Goal: Transaction & Acquisition: Book appointment/travel/reservation

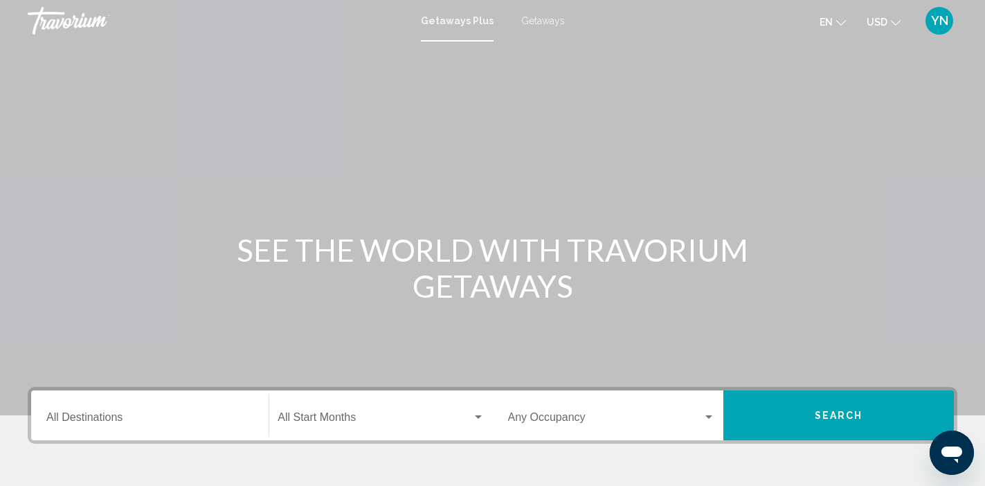
click at [533, 19] on span "Getaways" at bounding box center [543, 20] width 44 height 11
click at [125, 418] on input "Destination All Destinations" at bounding box center [149, 420] width 207 height 12
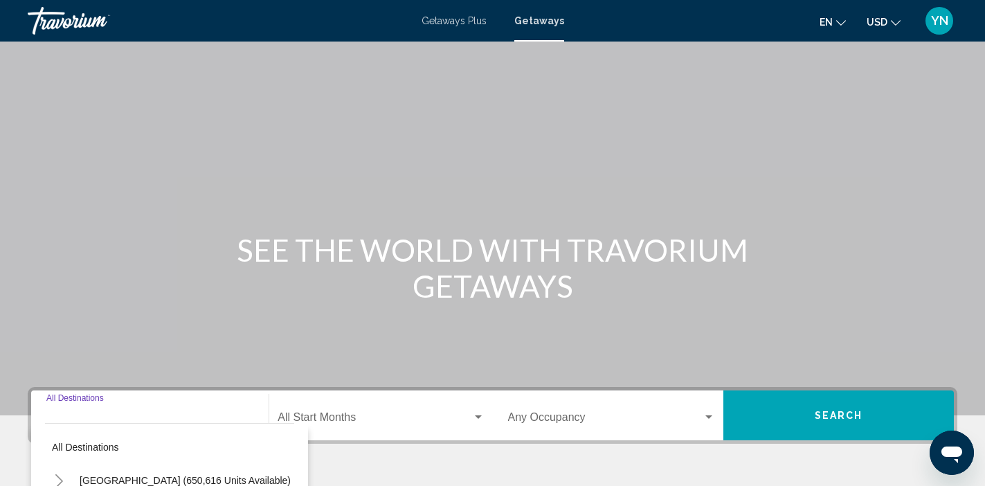
scroll to position [266, 0]
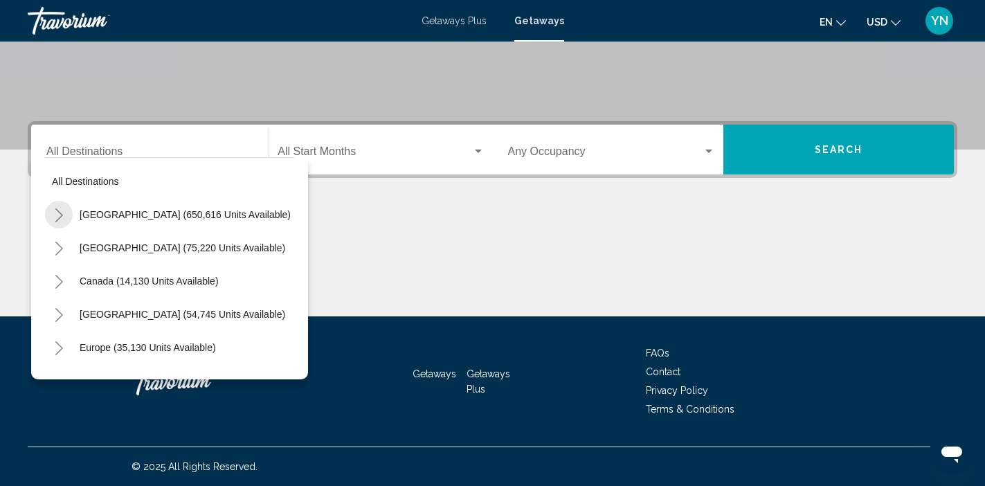
click at [60, 214] on icon "Toggle United States (650,616 units available)" at bounding box center [59, 215] width 10 height 14
click at [63, 214] on icon "Toggle United States (650,616 units available)" at bounding box center [58, 215] width 10 height 6
click at [64, 214] on icon "Toggle United States (650,616 units available)" at bounding box center [59, 215] width 10 height 14
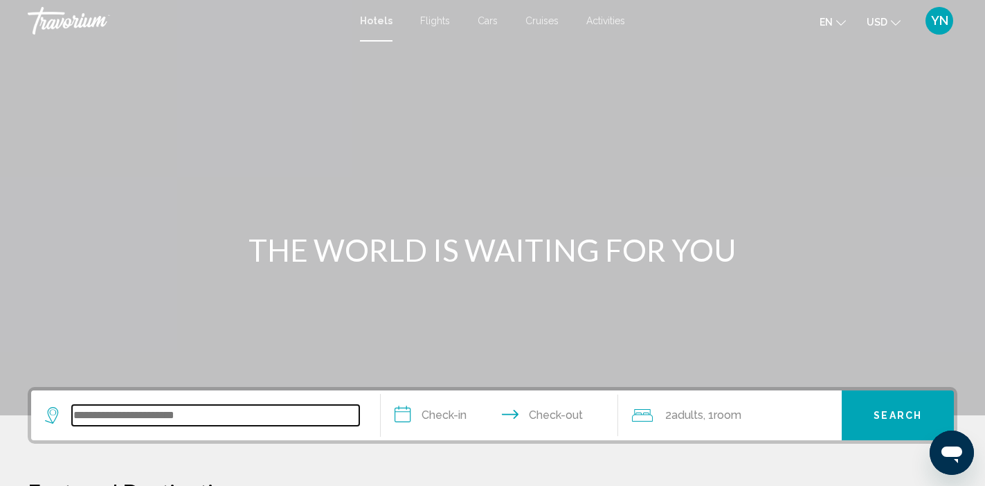
click at [134, 418] on input "Search widget" at bounding box center [215, 415] width 287 height 21
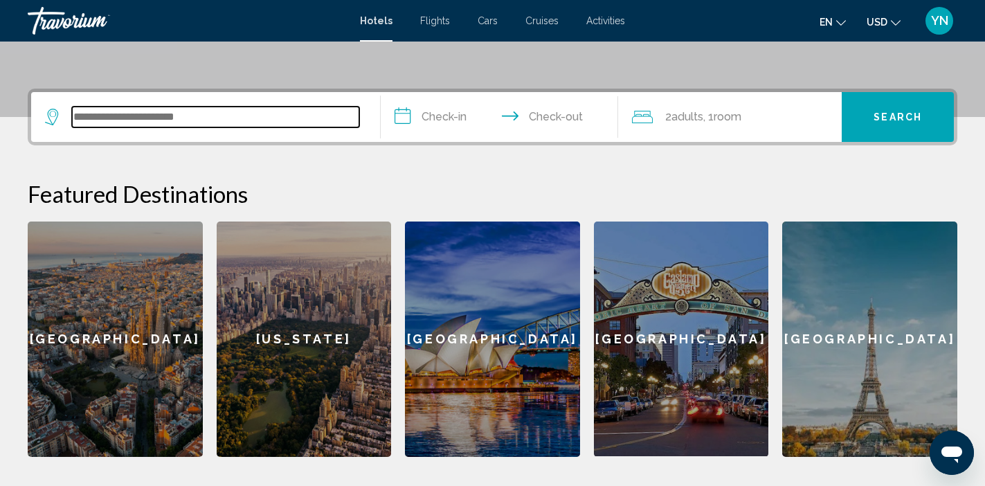
scroll to position [342, 0]
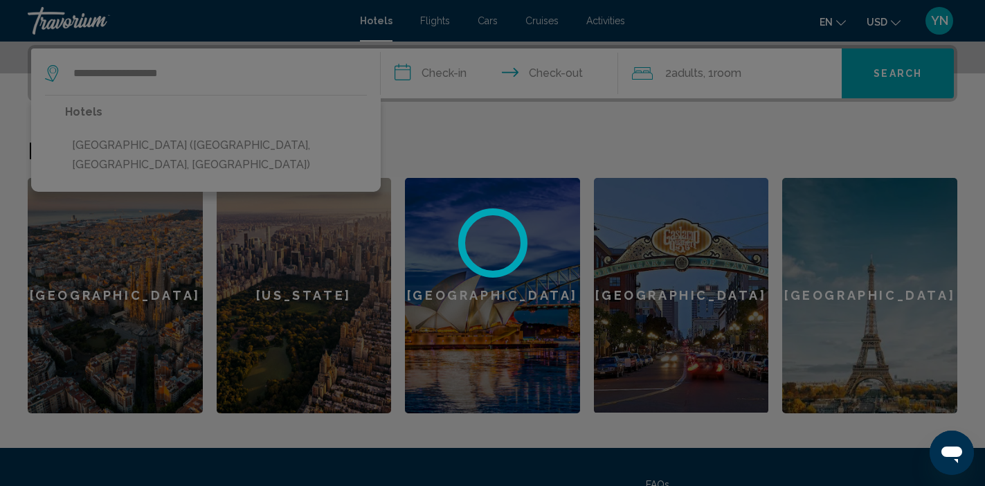
click at [122, 145] on div at bounding box center [492, 243] width 985 height 486
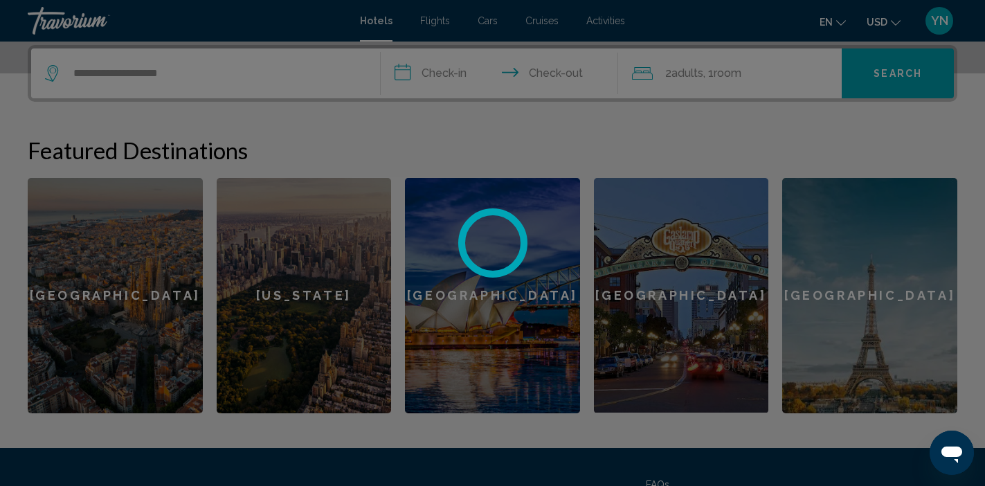
click at [411, 72] on div at bounding box center [492, 243] width 985 height 486
click at [399, 72] on div at bounding box center [492, 243] width 985 height 486
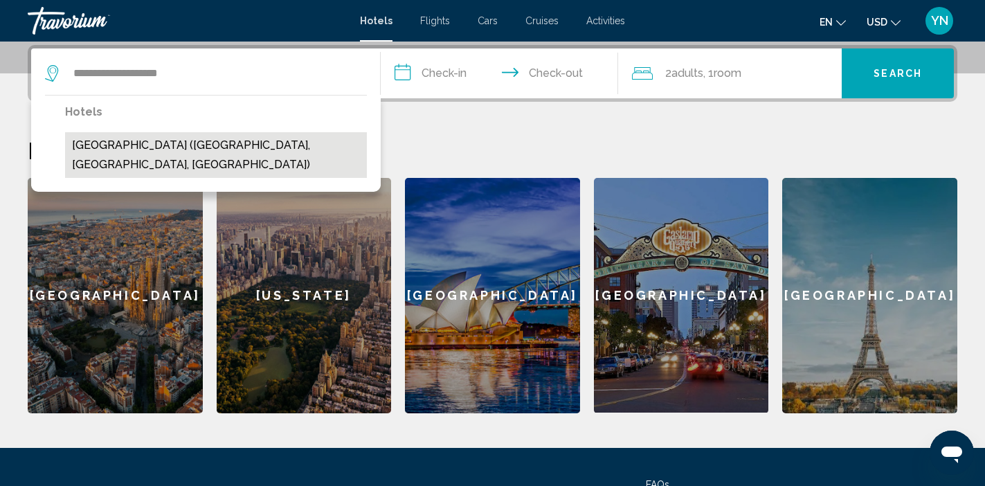
click at [237, 144] on button "Hotel Mountain Brook (Tannersville, NY, US)" at bounding box center [216, 155] width 302 height 46
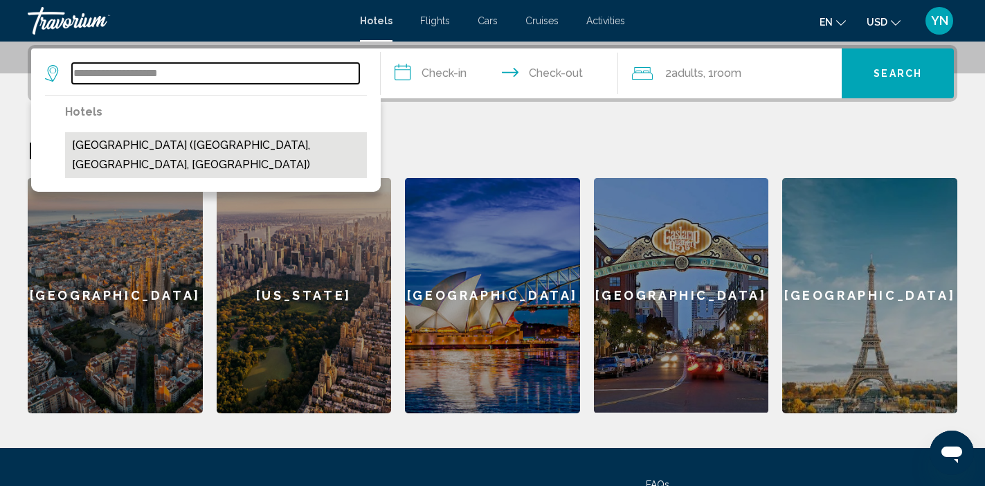
type input "**********"
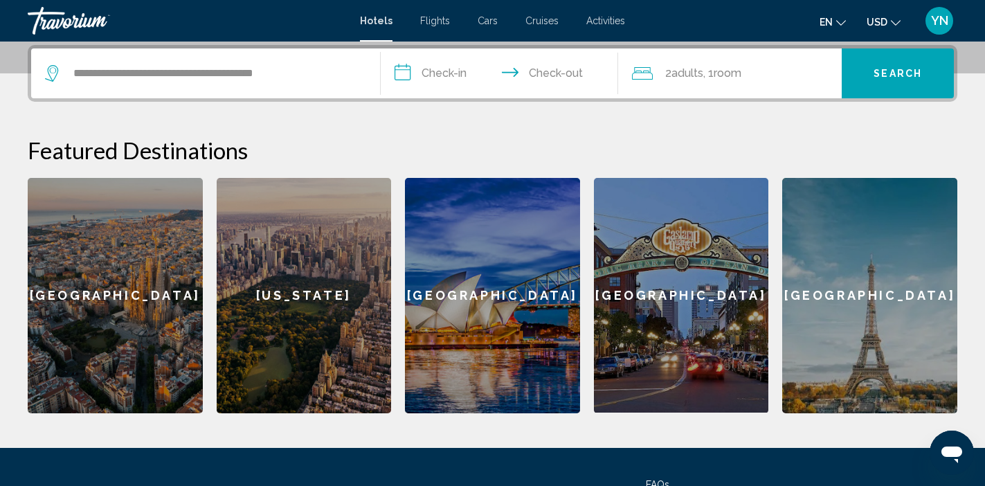
click at [412, 71] on input "**********" at bounding box center [502, 75] width 243 height 54
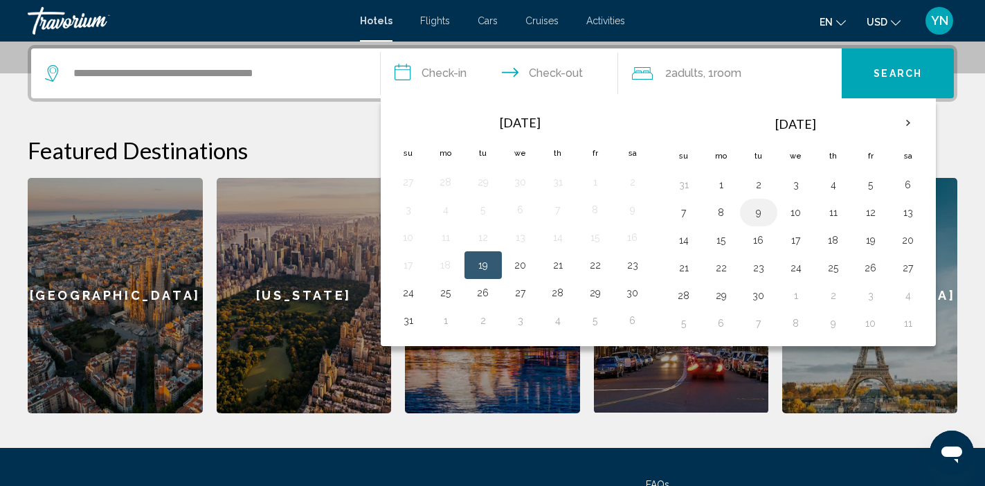
click at [758, 216] on button "9" at bounding box center [758, 212] width 22 height 19
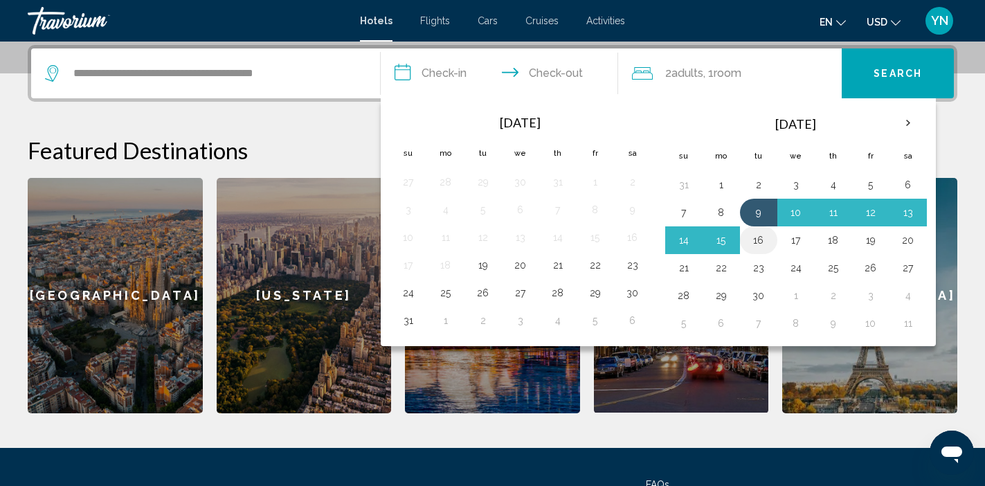
click at [760, 241] on button "16" at bounding box center [758, 239] width 22 height 19
type input "**********"
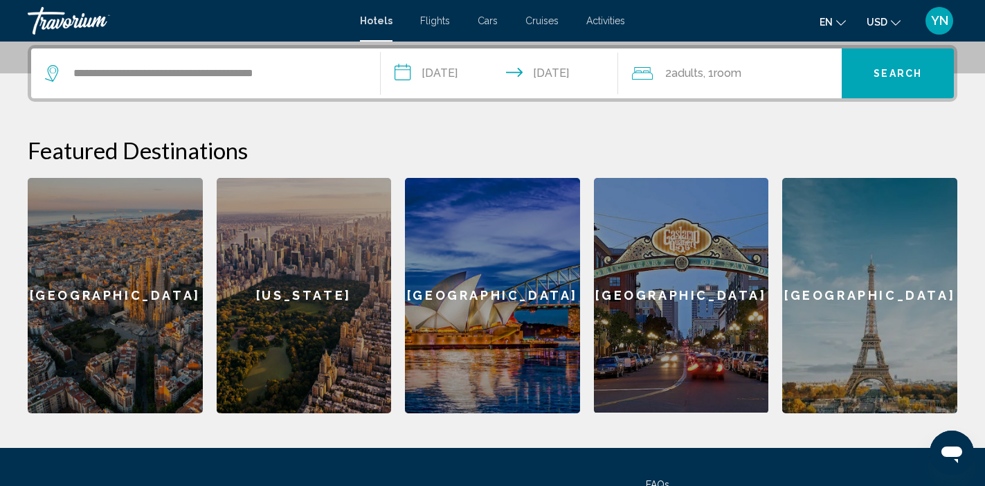
click at [655, 69] on div "2 Adult Adults , 1 Room rooms" at bounding box center [737, 73] width 210 height 19
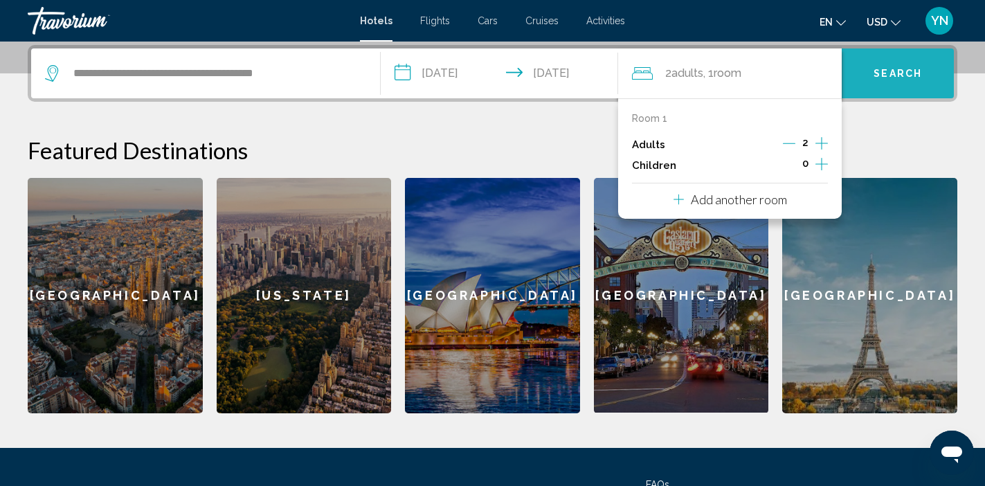
click at [875, 75] on span "Search" at bounding box center [897, 73] width 48 height 11
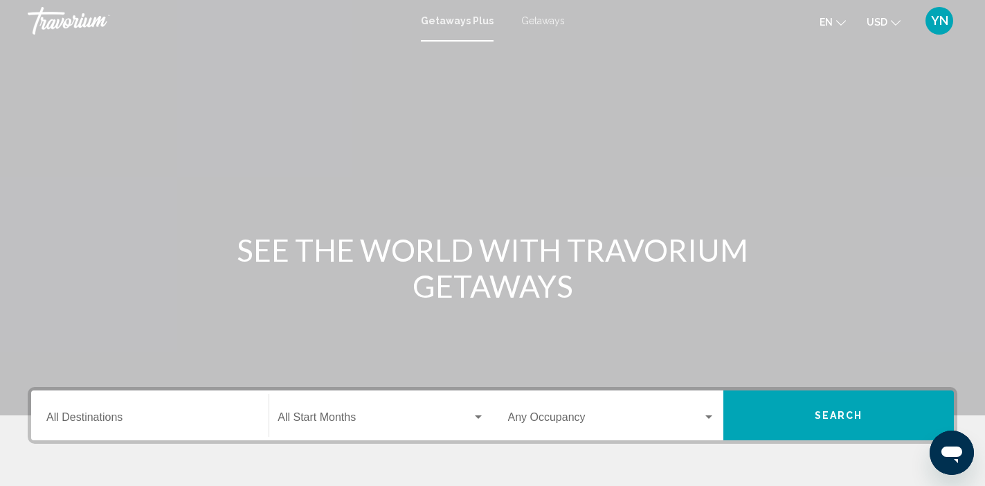
click at [535, 19] on span "Getaways" at bounding box center [543, 20] width 44 height 11
click at [104, 411] on div "Destination All Destinations" at bounding box center [149, 416] width 207 height 44
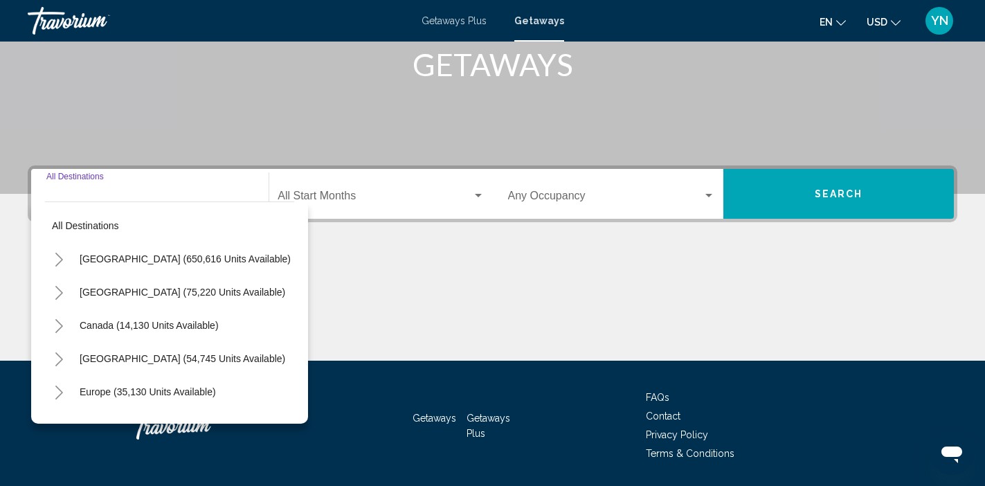
scroll to position [266, 0]
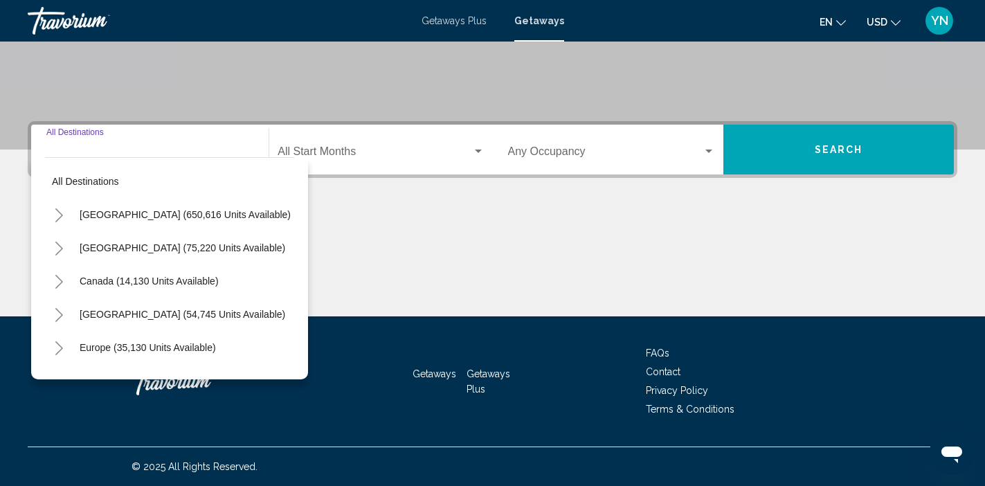
click at [60, 216] on icon "Toggle United States (650,616 units available)" at bounding box center [59, 215] width 10 height 14
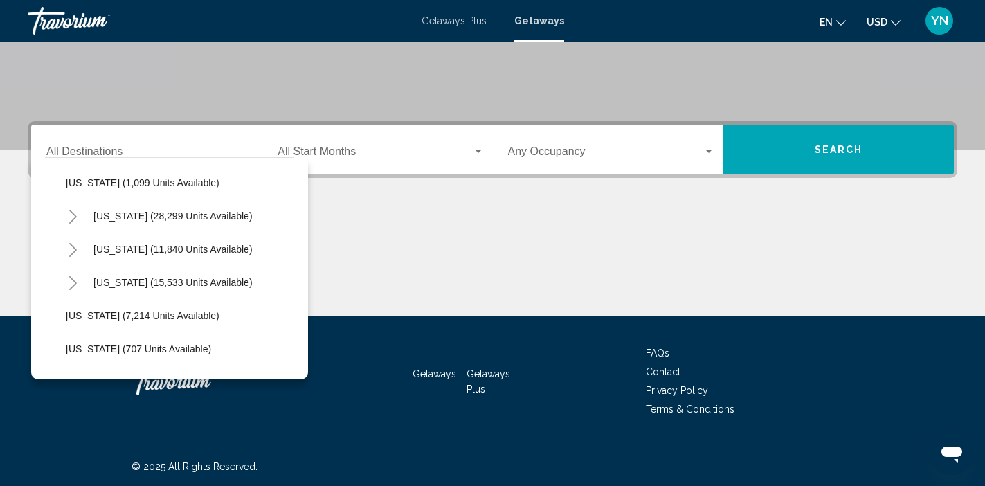
scroll to position [1154, 0]
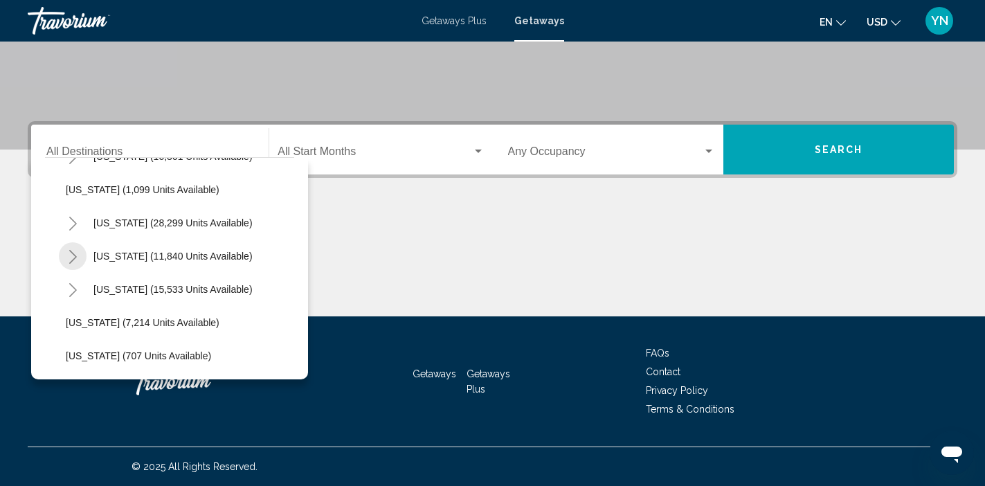
click at [75, 258] on icon "Toggle Tennessee (11,840 units available)" at bounding box center [73, 257] width 8 height 14
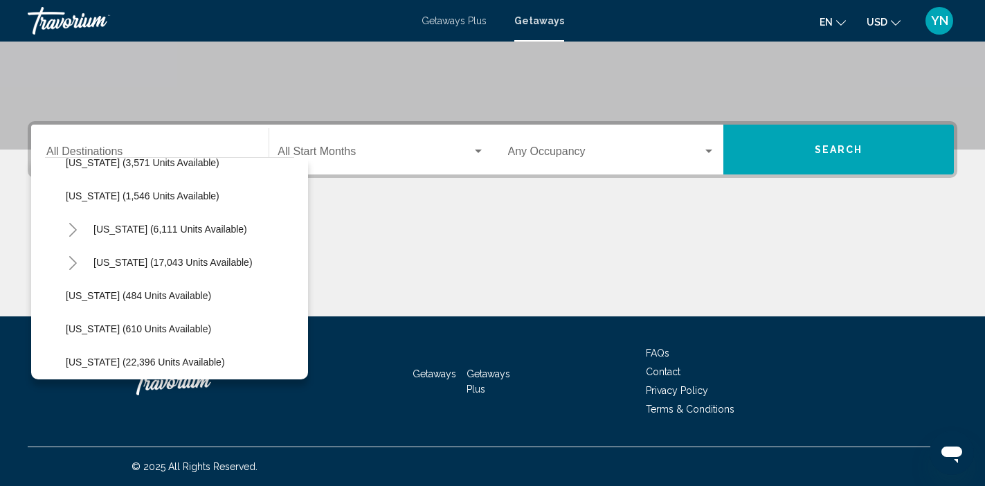
scroll to position [911, 0]
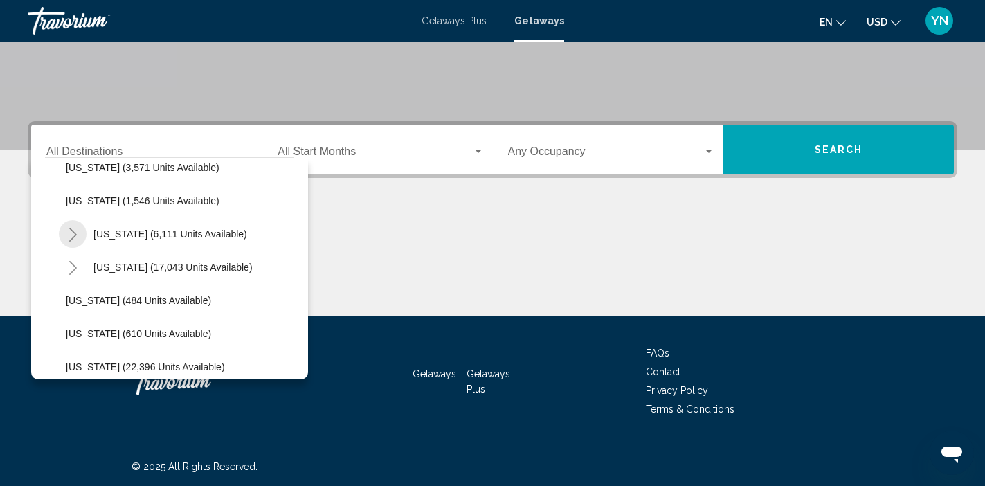
click at [73, 235] on icon "Toggle New York (6,111 units available)" at bounding box center [73, 235] width 10 height 14
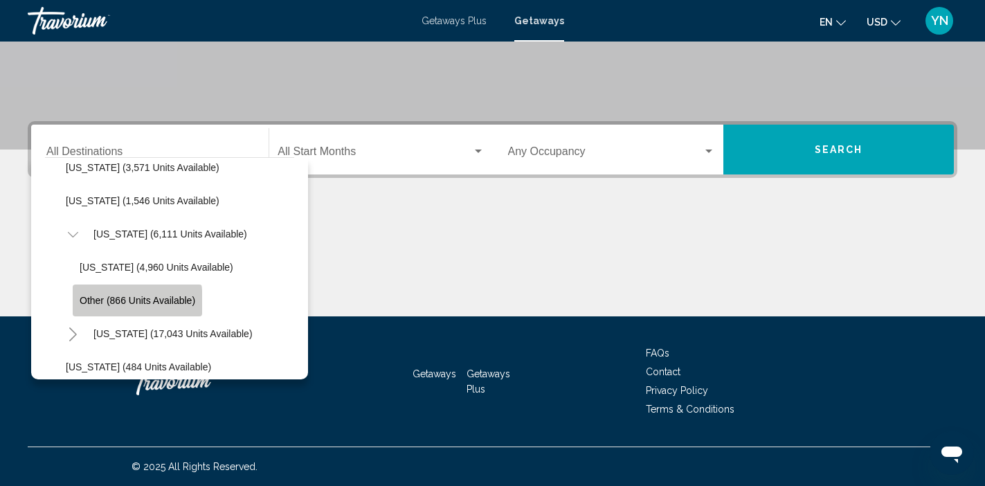
click at [95, 302] on span "Other (866 units available)" at bounding box center [138, 300] width 116 height 11
type input "**********"
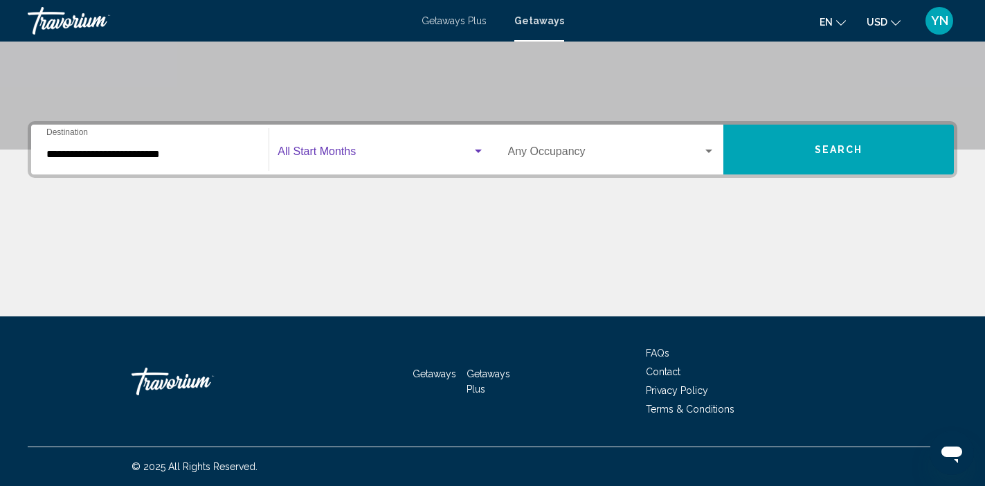
click at [317, 154] on span "Search widget" at bounding box center [374, 154] width 194 height 12
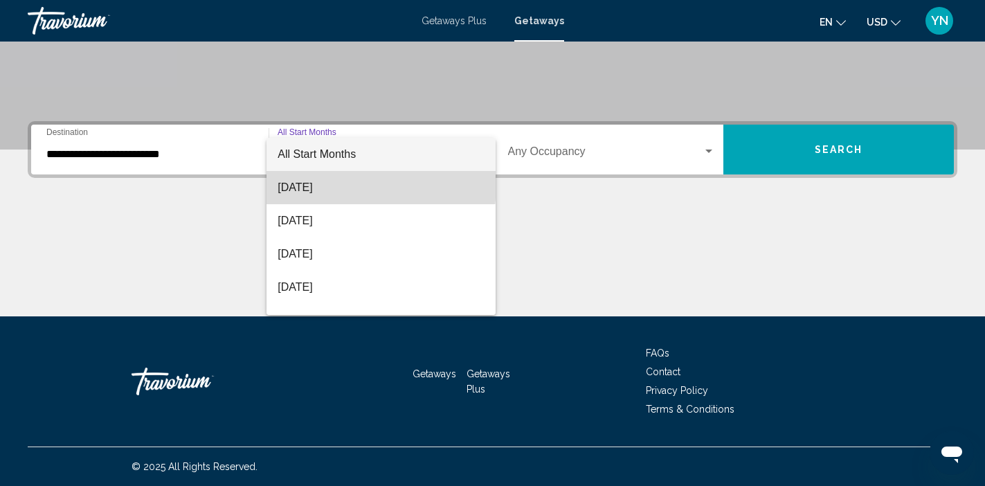
click at [322, 183] on span "August 2025" at bounding box center [380, 187] width 206 height 33
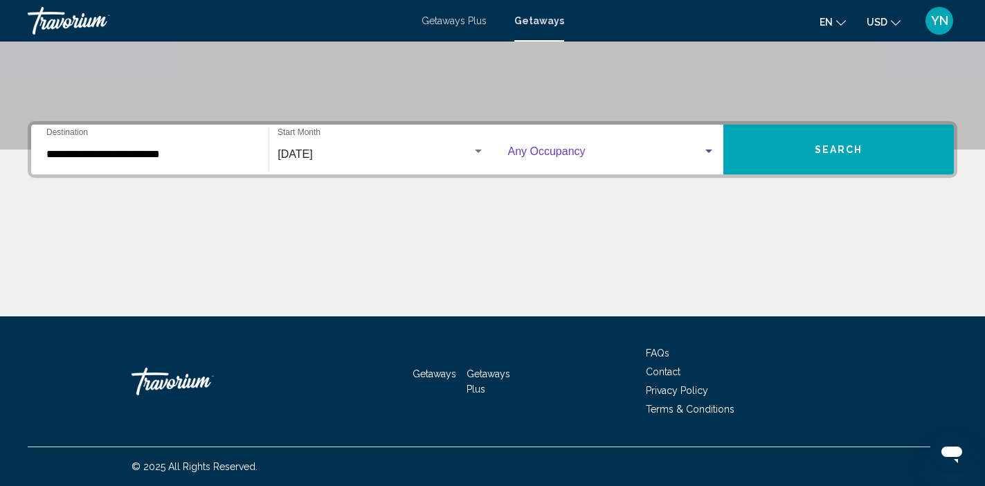
click at [706, 152] on div "Search widget" at bounding box center [708, 150] width 7 height 3
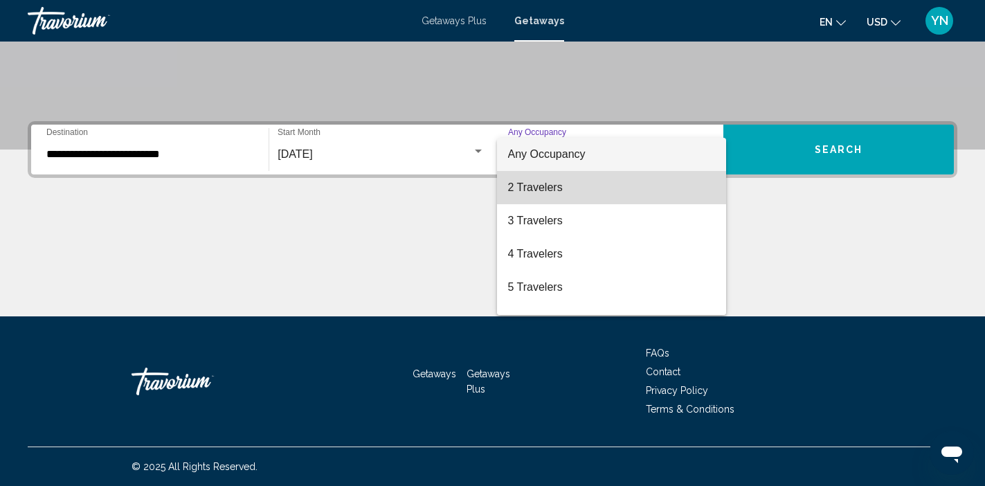
click at [623, 185] on span "2 Travelers" at bounding box center [611, 187] width 207 height 33
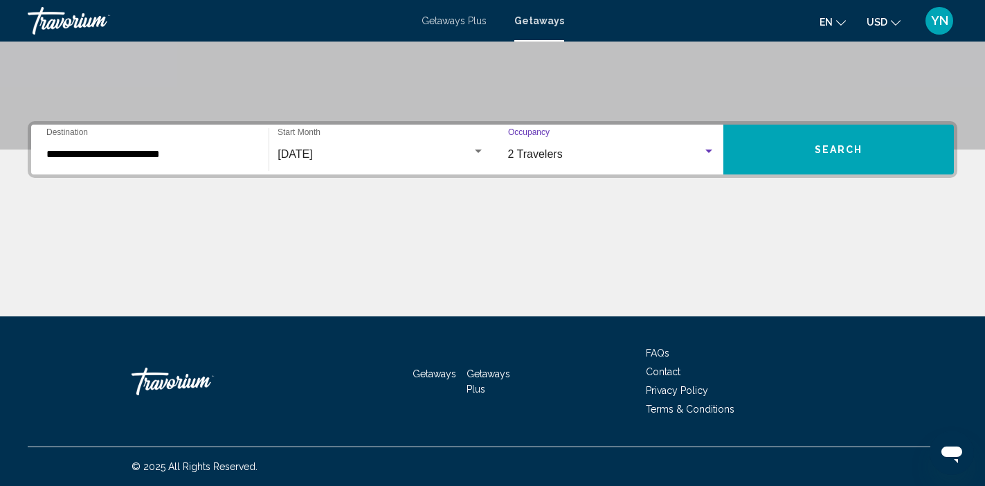
click at [838, 145] on span "Search" at bounding box center [838, 150] width 48 height 11
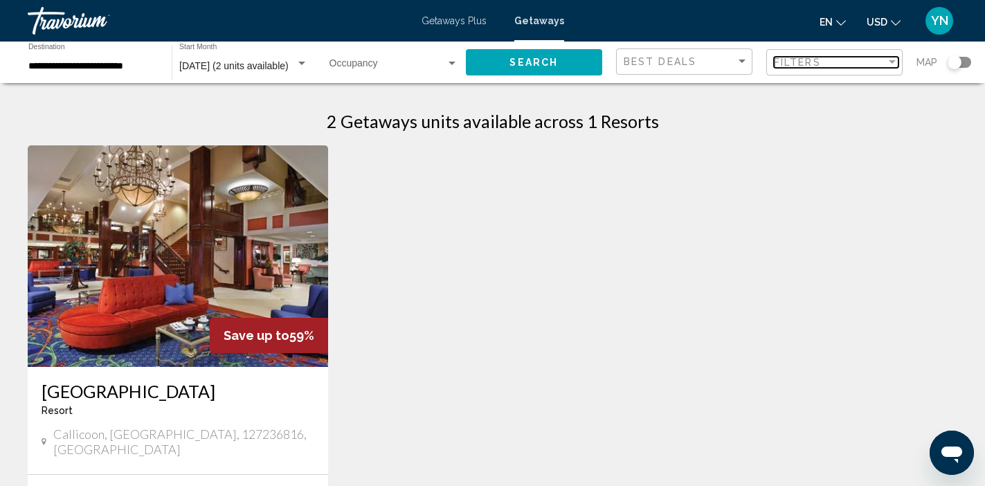
click at [884, 59] on div "Filters" at bounding box center [830, 62] width 112 height 11
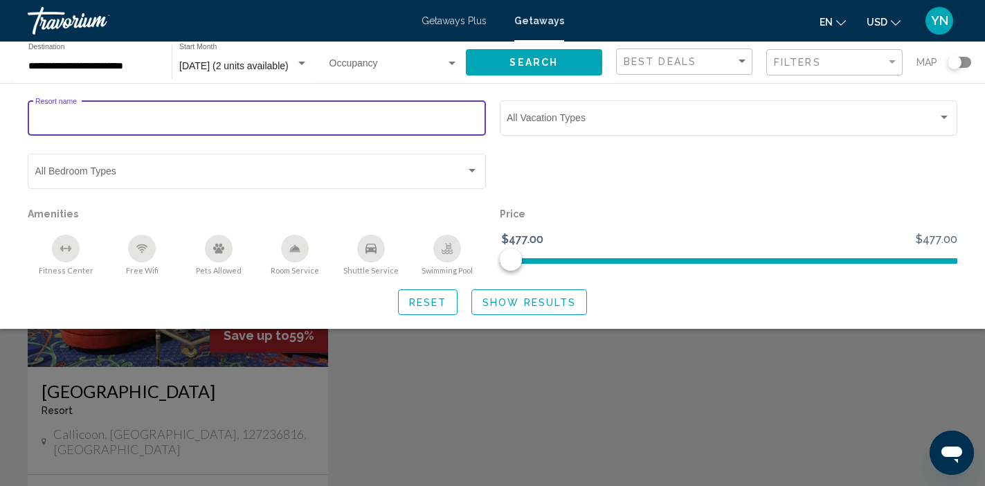
click at [348, 120] on input "Resort name" at bounding box center [256, 120] width 443 height 11
type input "*"
type input "**********"
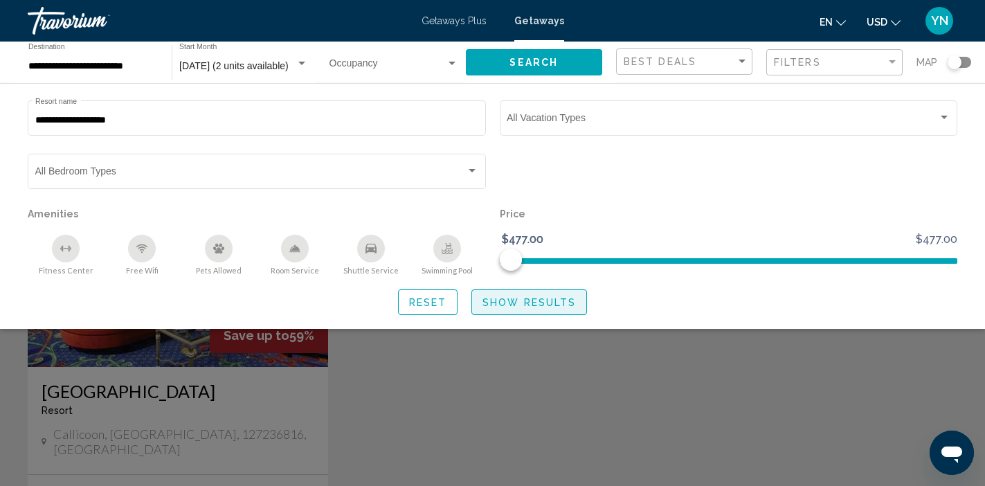
click at [509, 308] on span "Show Results" at bounding box center [528, 302] width 93 height 11
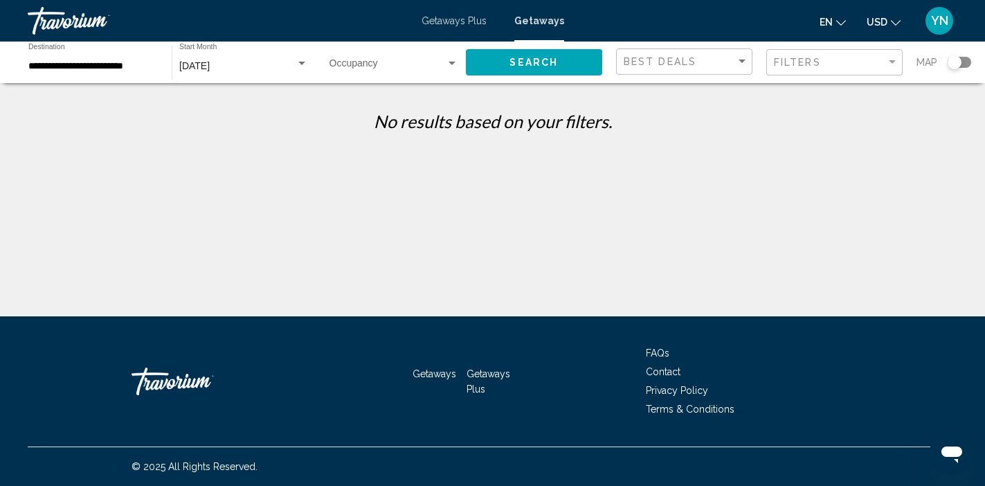
click at [115, 62] on input "**********" at bounding box center [92, 66] width 129 height 11
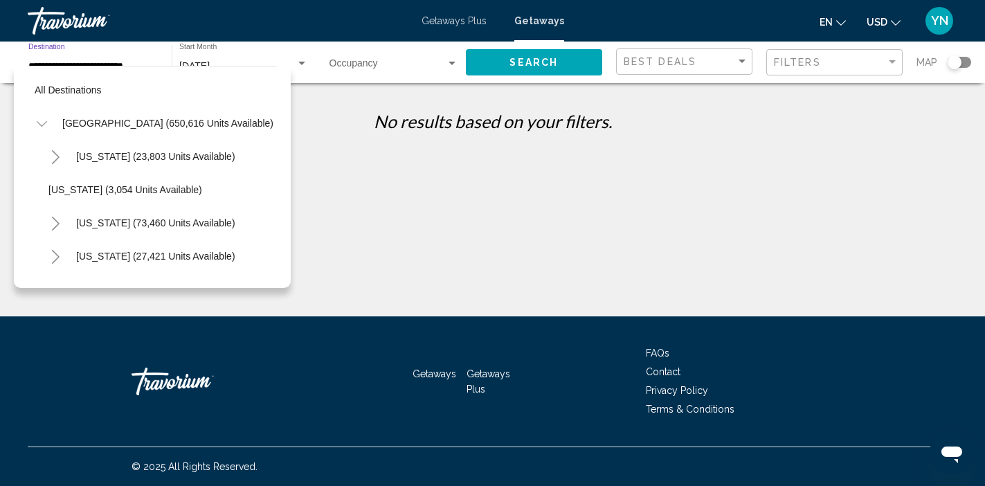
scroll to position [946, 0]
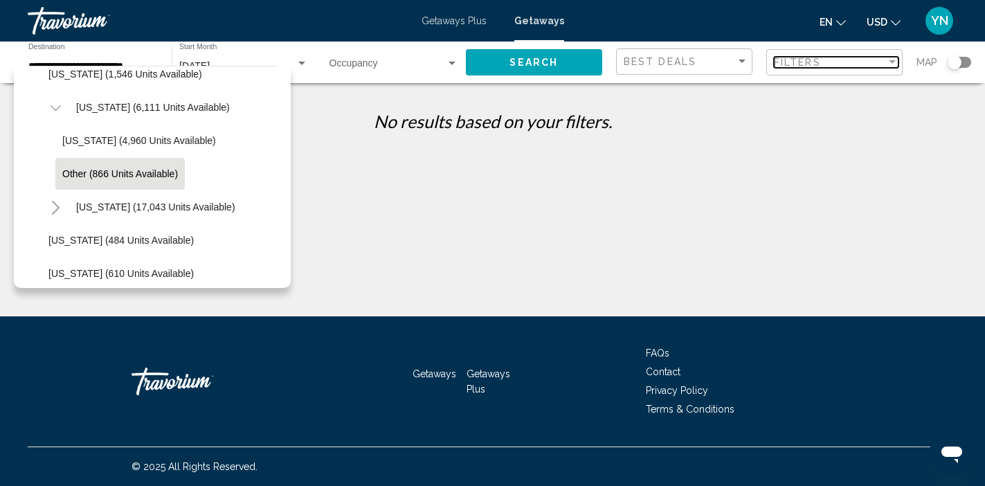
click at [888, 60] on div "Filter" at bounding box center [892, 62] width 12 height 11
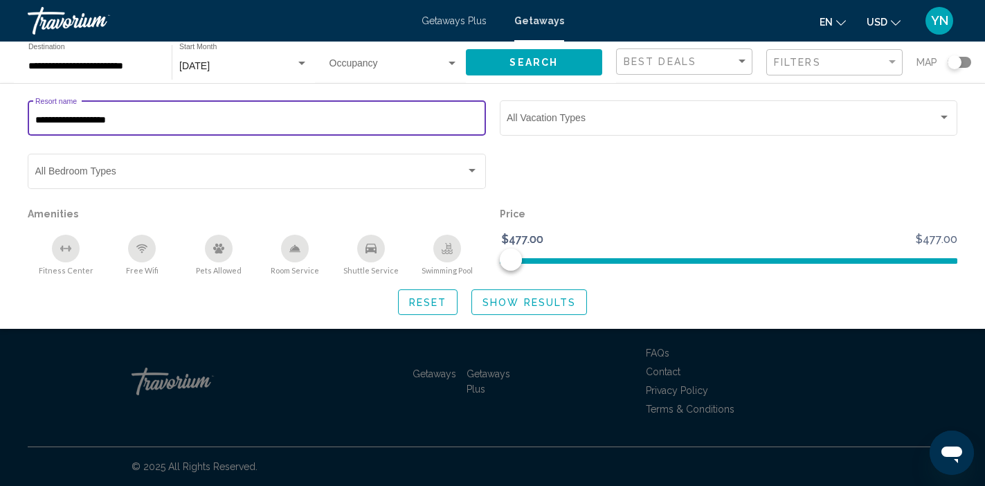
click at [289, 116] on input "**********" at bounding box center [256, 120] width 443 height 11
type input "*"
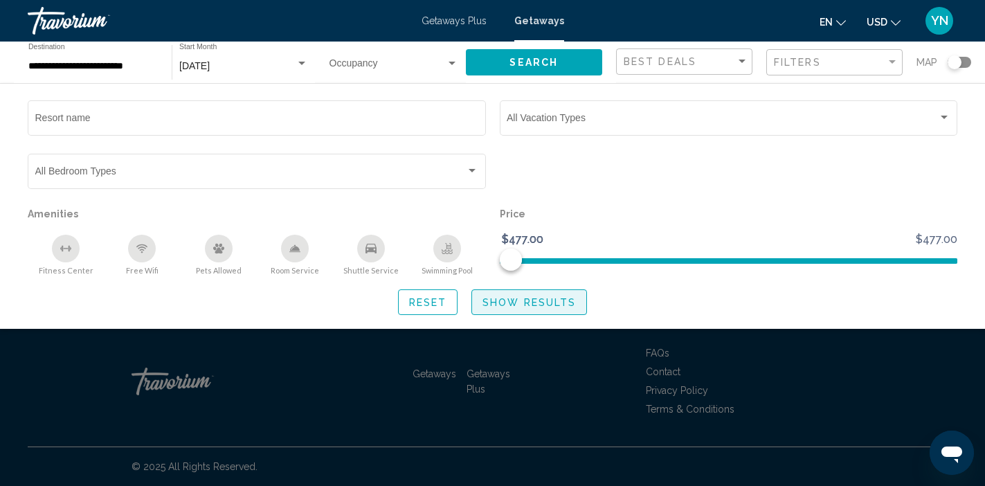
click at [510, 308] on span "Show Results" at bounding box center [528, 302] width 93 height 11
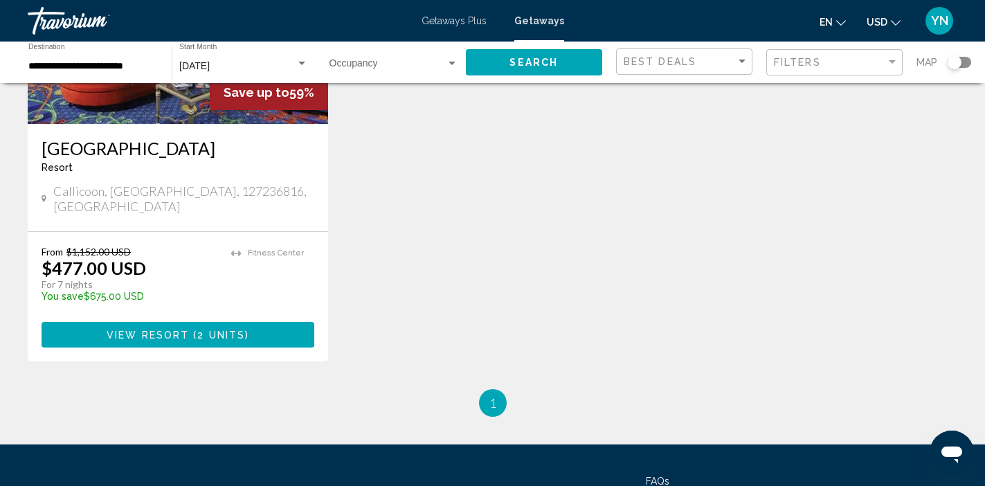
scroll to position [244, 0]
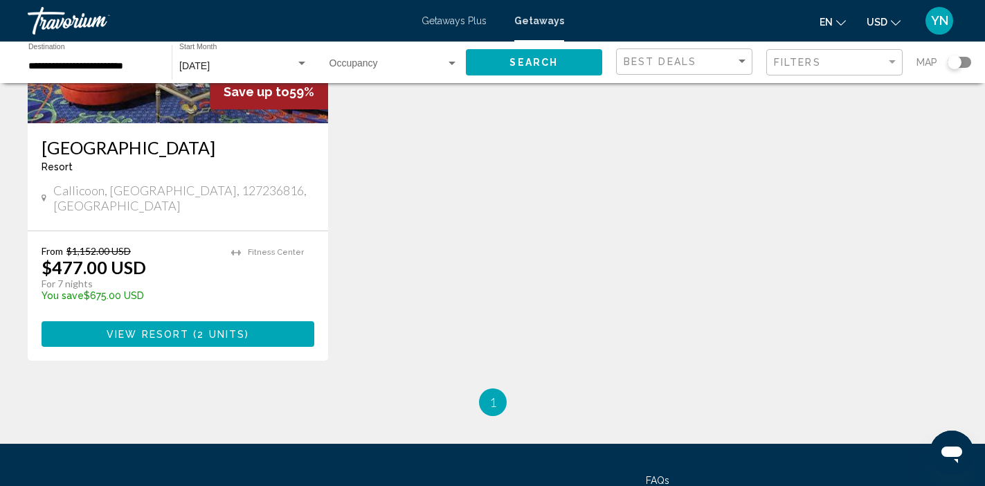
click at [958, 64] on div "Search widget" at bounding box center [954, 62] width 14 height 14
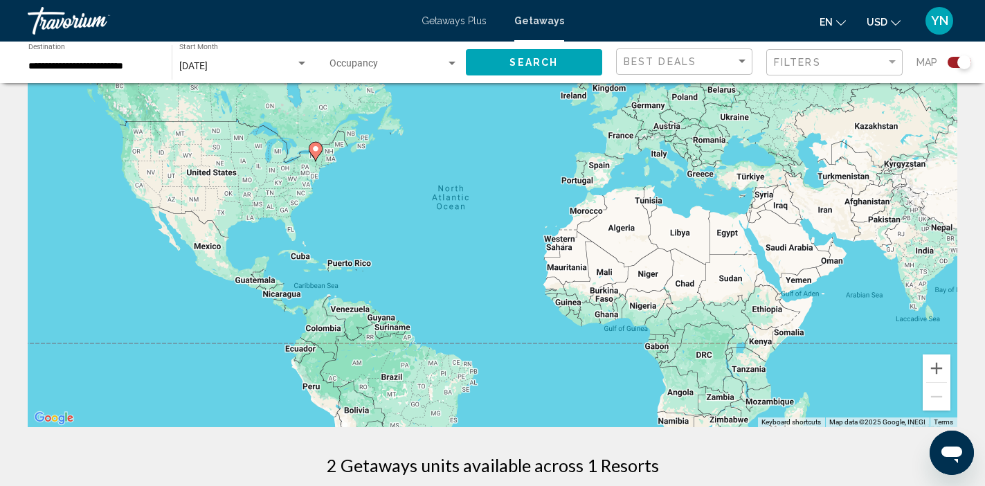
scroll to position [84, 0]
click at [315, 150] on image "Main content" at bounding box center [315, 149] width 8 height 8
type input "**********"
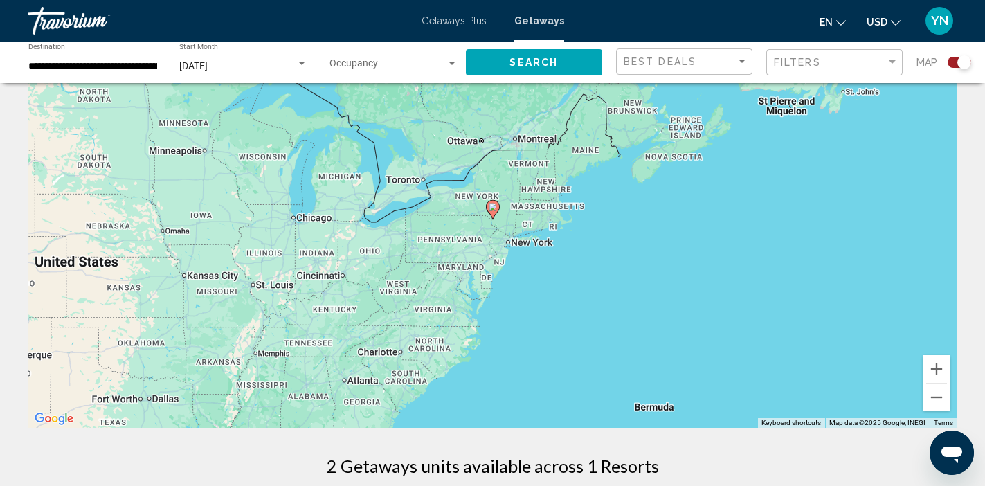
click at [446, 21] on span "Getaways Plus" at bounding box center [453, 20] width 65 height 11
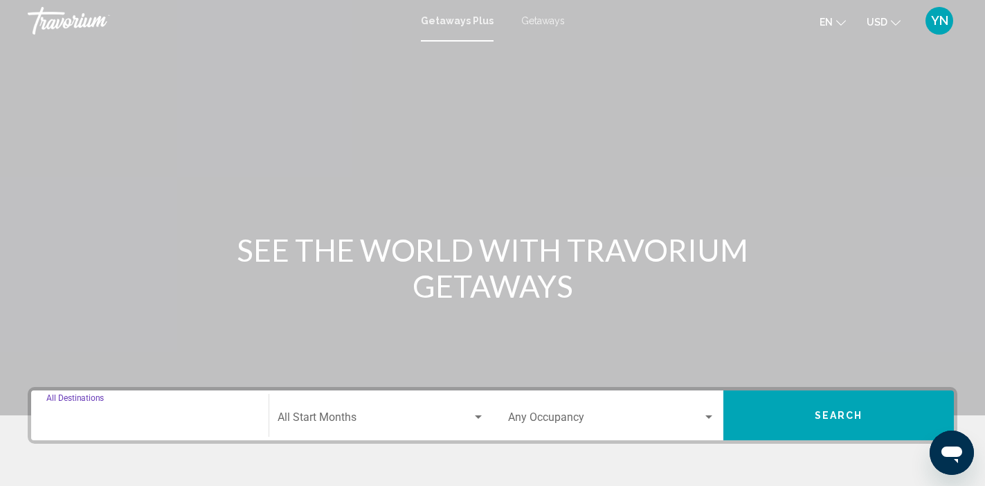
click at [149, 415] on input "Destination All Destinations" at bounding box center [149, 420] width 207 height 12
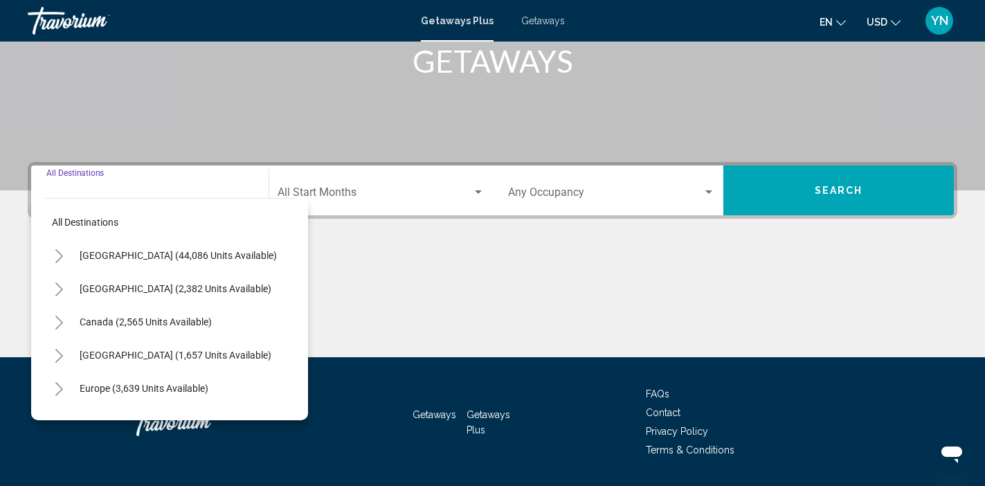
scroll to position [266, 0]
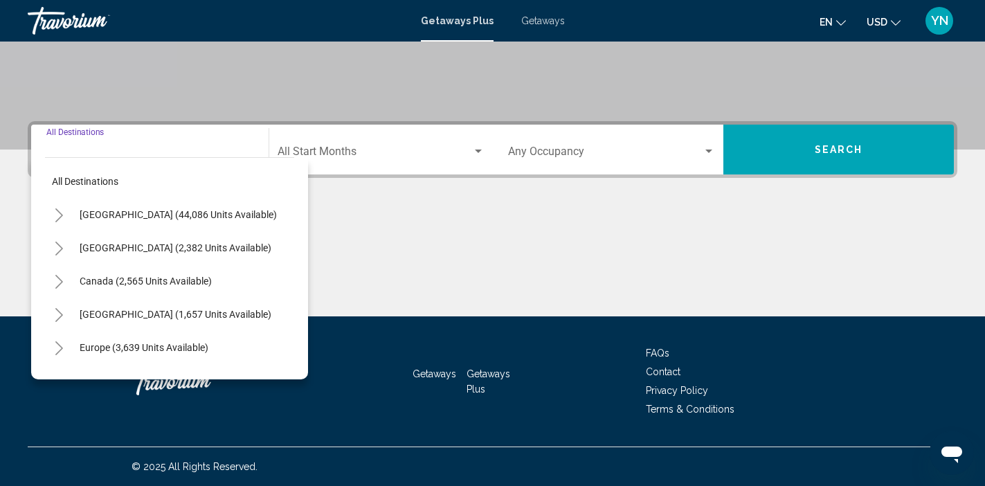
click at [60, 211] on icon "Toggle United States (44,086 units available)" at bounding box center [59, 215] width 10 height 14
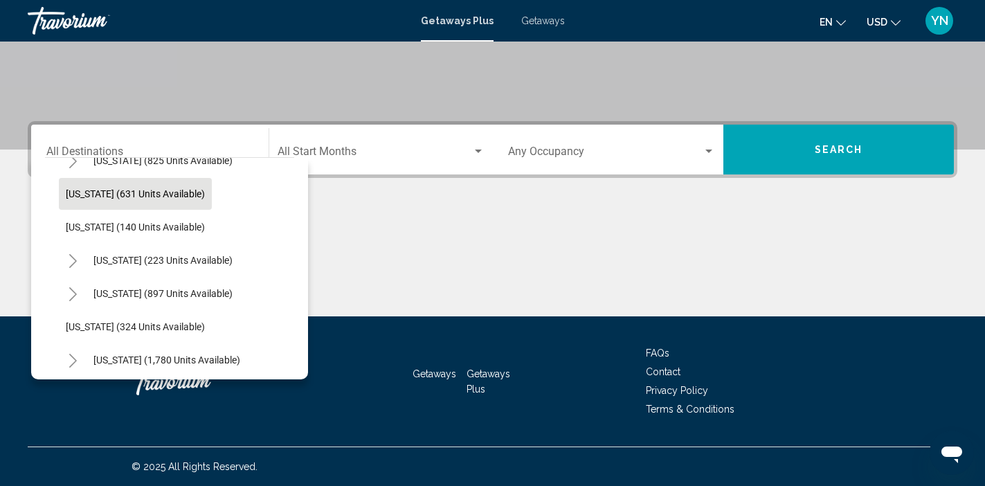
scroll to position [852, 0]
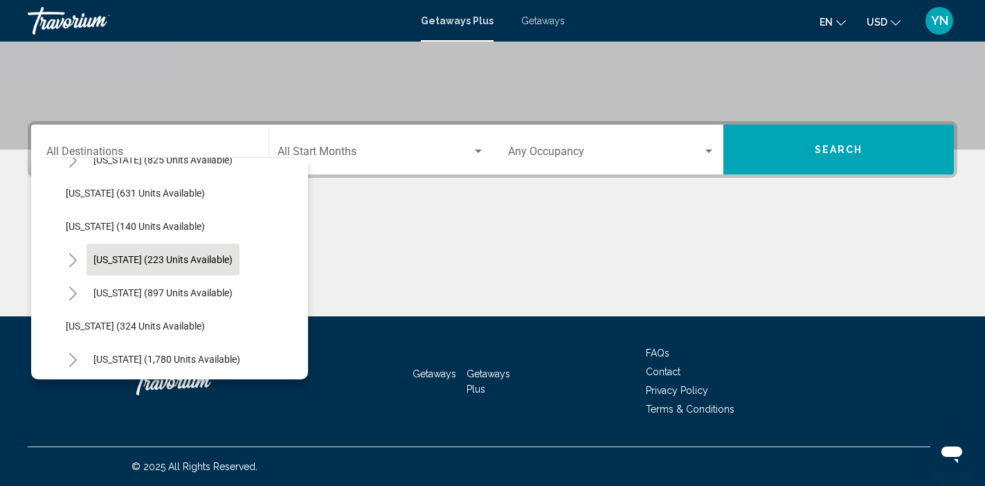
click at [120, 257] on span "New York (223 units available)" at bounding box center [162, 259] width 139 height 11
type input "**********"
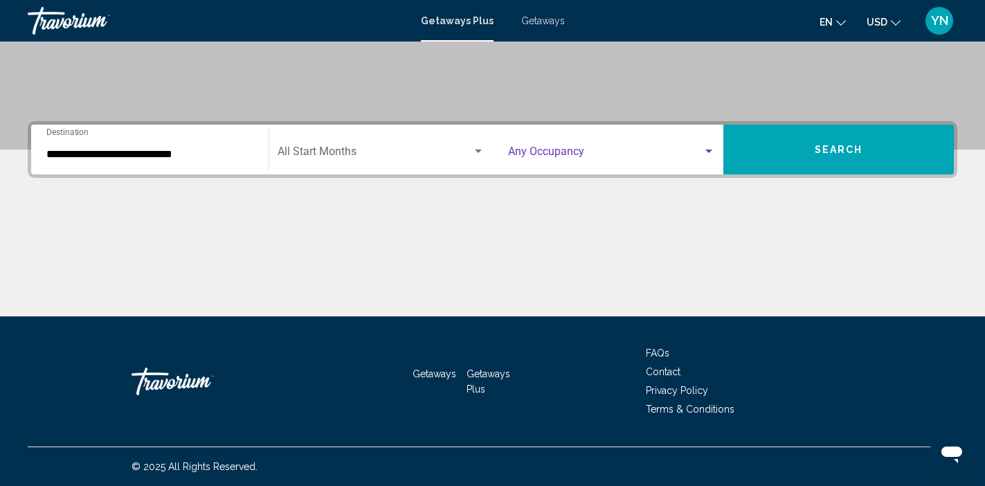
click at [714, 147] on div "Search widget" at bounding box center [708, 151] width 12 height 11
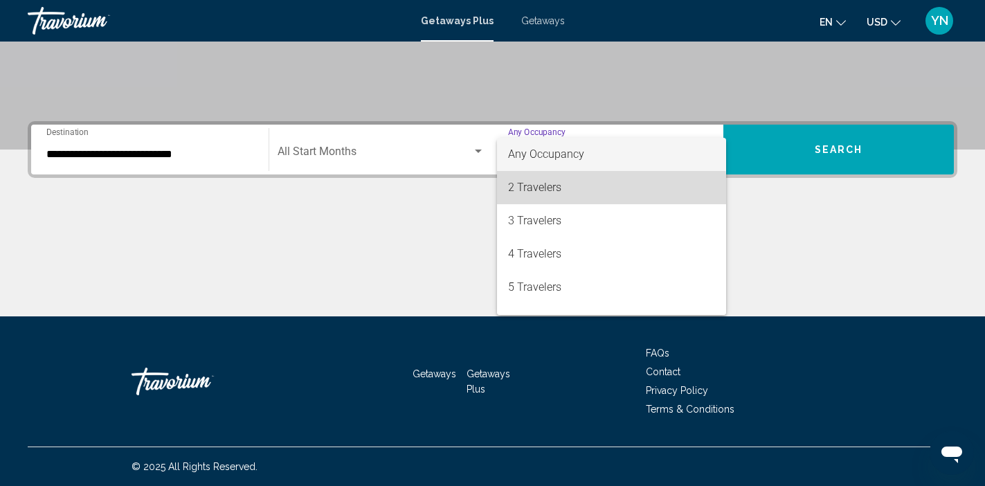
click at [568, 189] on span "2 Travelers" at bounding box center [611, 187] width 207 height 33
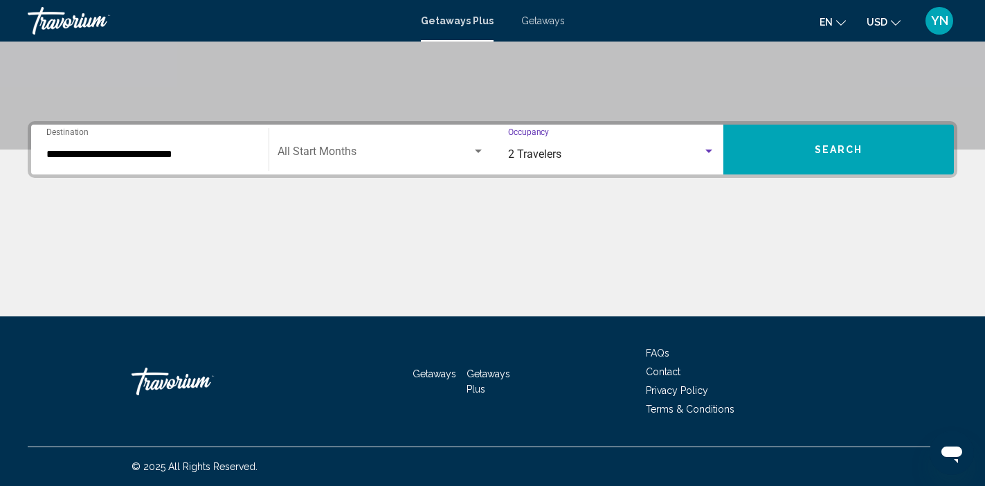
click at [830, 149] on span "Search" at bounding box center [838, 150] width 48 height 11
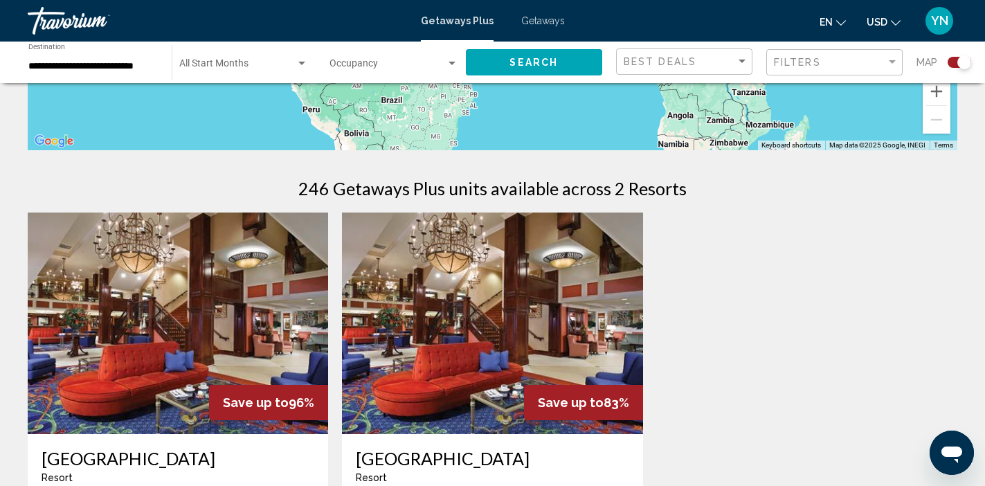
scroll to position [361, 0]
click at [39, 62] on input "**********" at bounding box center [92, 66] width 129 height 11
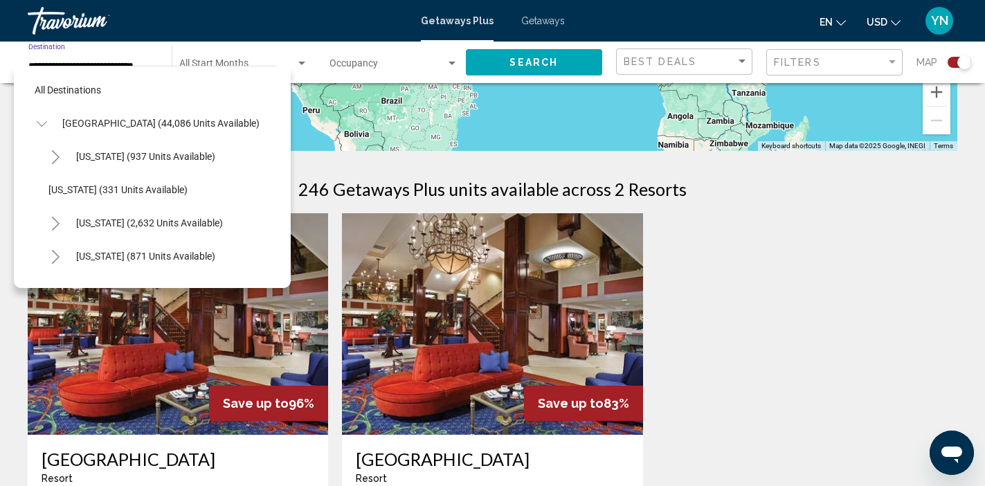
scroll to position [846, 0]
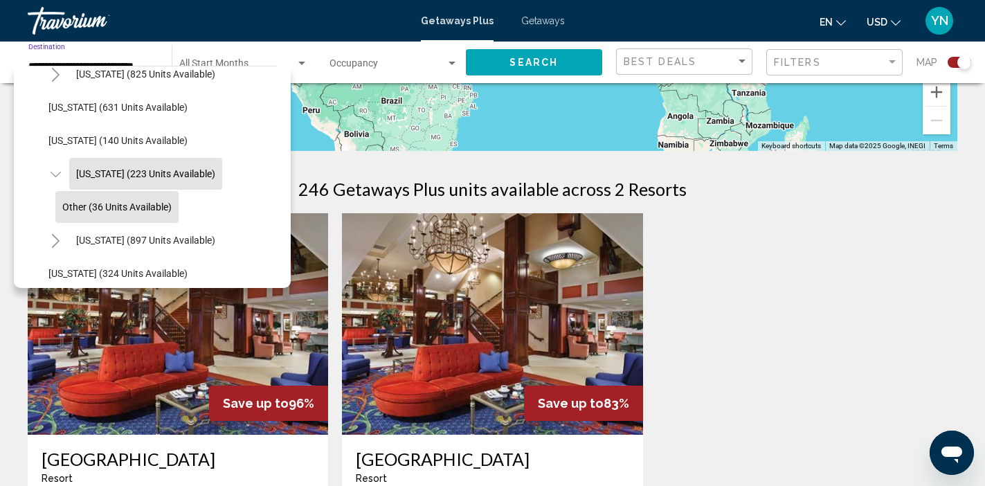
click at [95, 209] on span "Other (36 units available)" at bounding box center [116, 206] width 109 height 11
type input "**********"
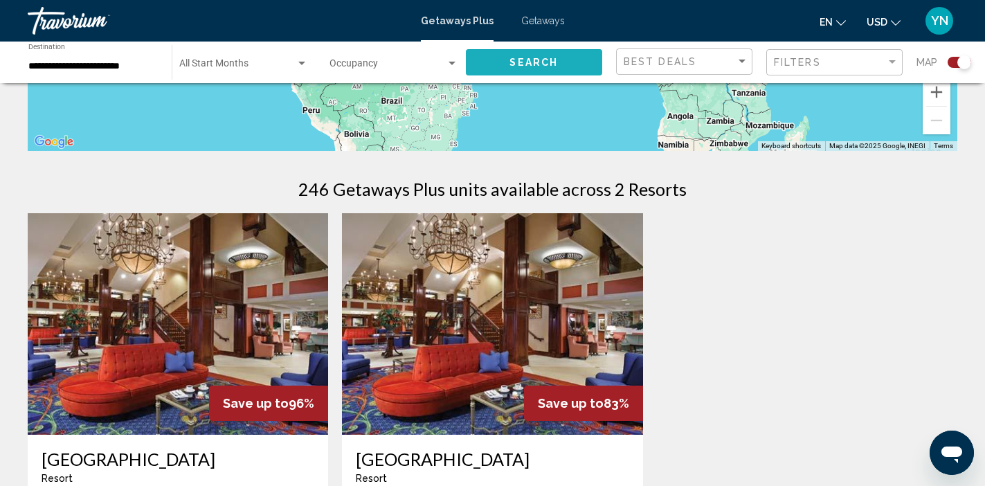
click at [502, 57] on button "Search" at bounding box center [534, 62] width 137 height 26
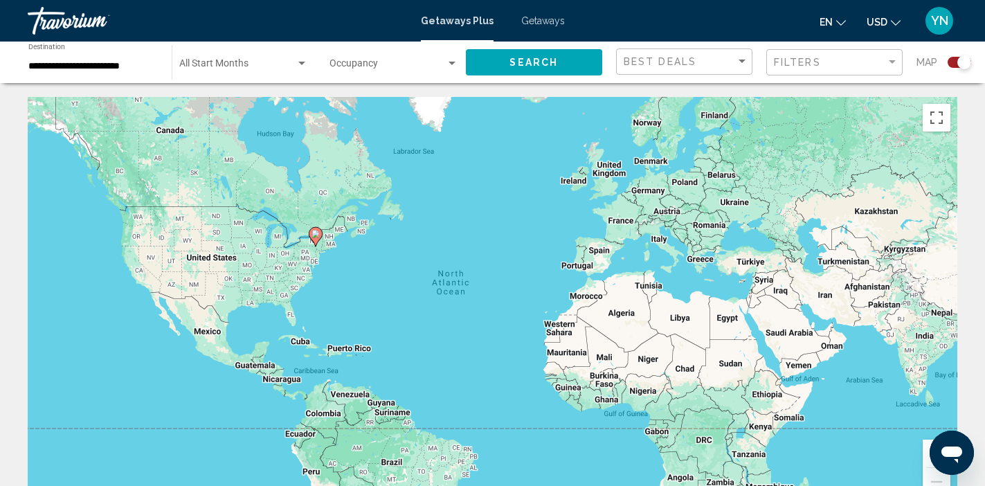
click at [315, 238] on icon "Main content" at bounding box center [315, 237] width 12 height 18
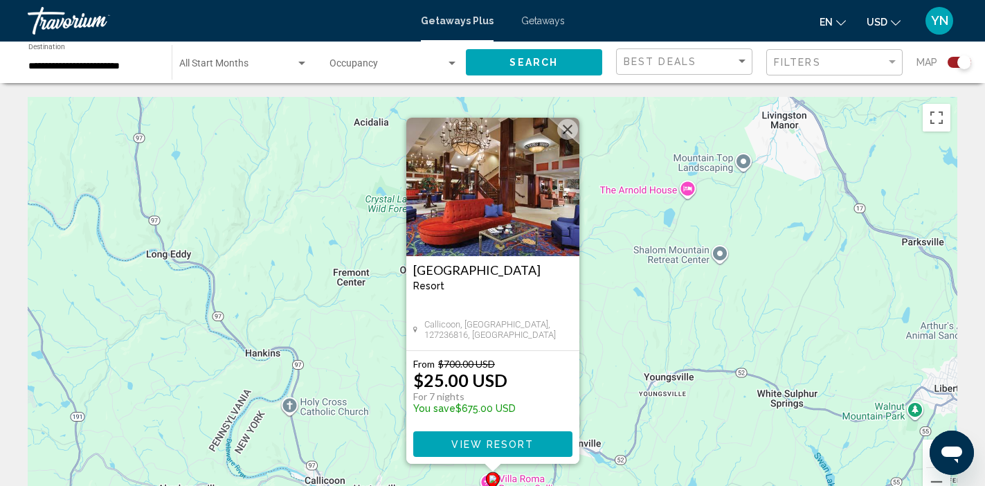
click at [448, 234] on img "Main content" at bounding box center [492, 187] width 173 height 138
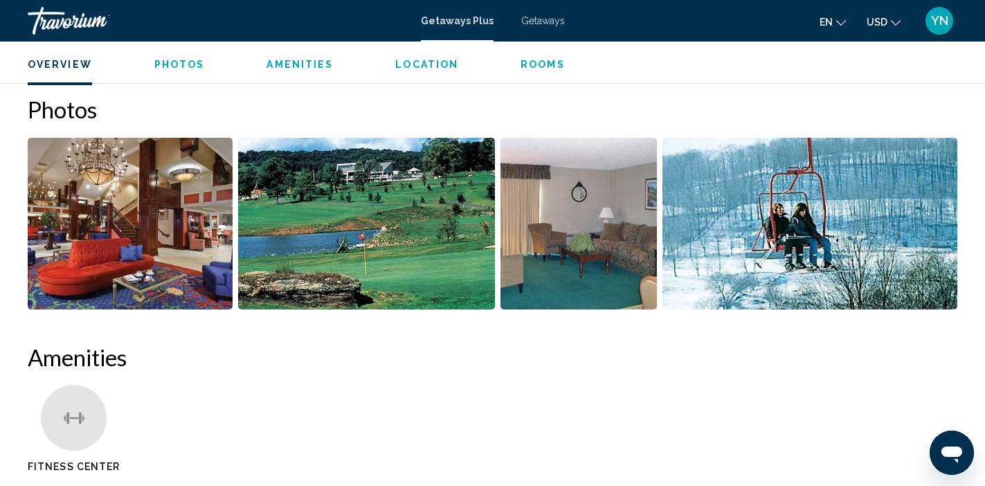
scroll to position [606, 0]
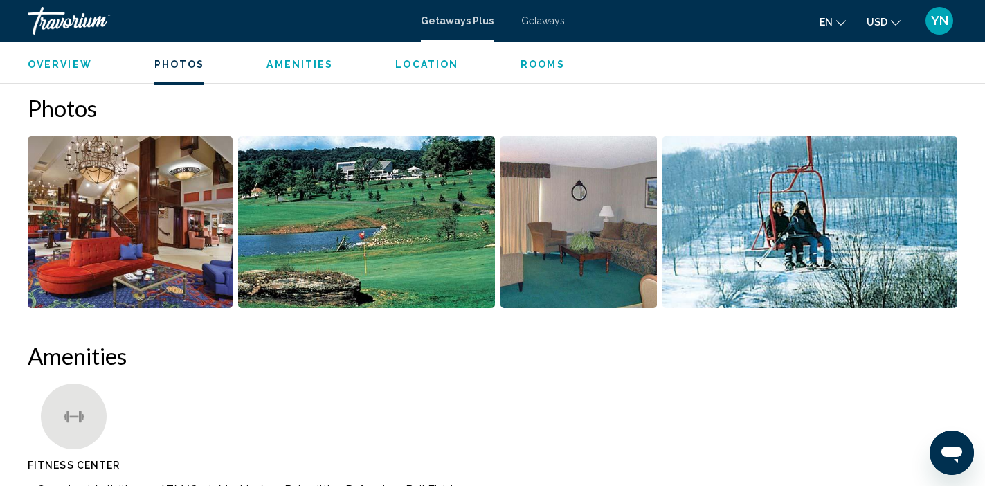
click at [309, 219] on img "Open full-screen image slider" at bounding box center [366, 222] width 257 height 172
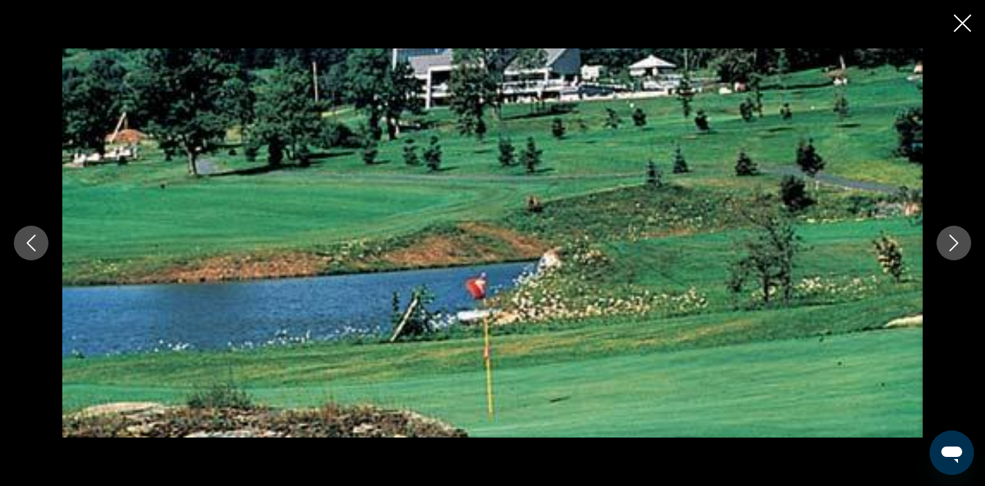
click at [957, 239] on icon "Next image" at bounding box center [953, 243] width 17 height 17
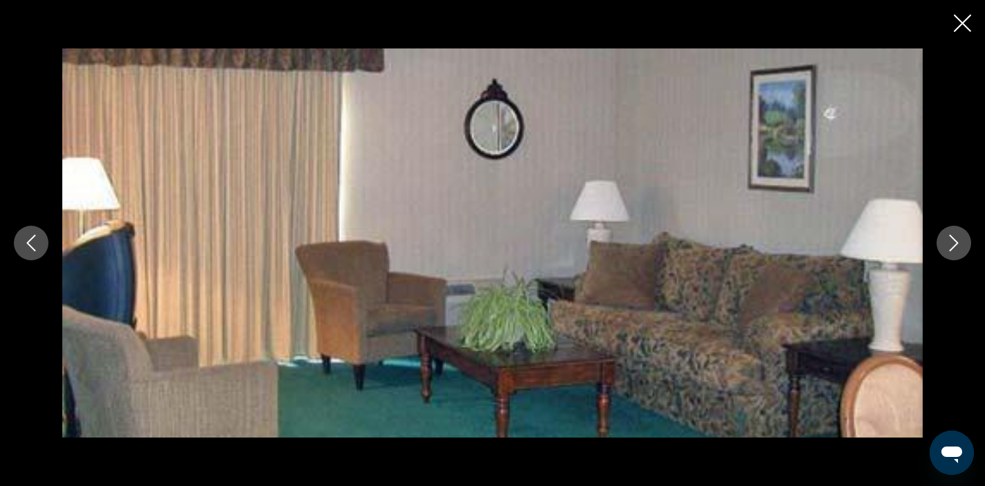
click at [957, 239] on icon "Next image" at bounding box center [953, 243] width 17 height 17
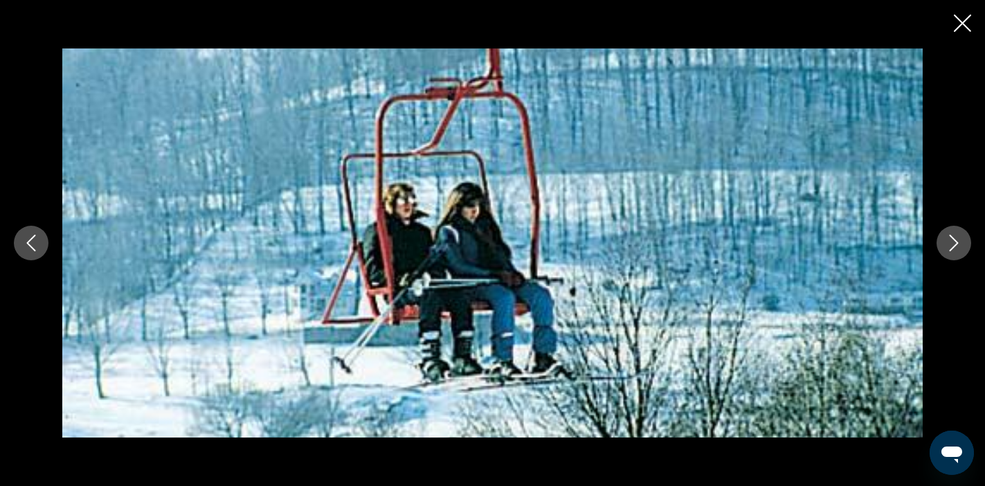
click at [957, 239] on icon "Next image" at bounding box center [953, 243] width 17 height 17
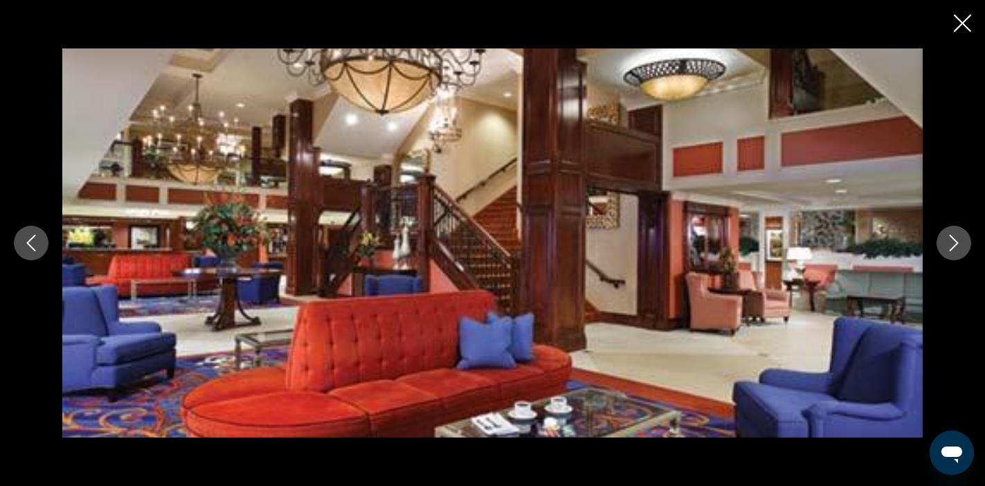
click at [957, 239] on icon "Next image" at bounding box center [953, 243] width 17 height 17
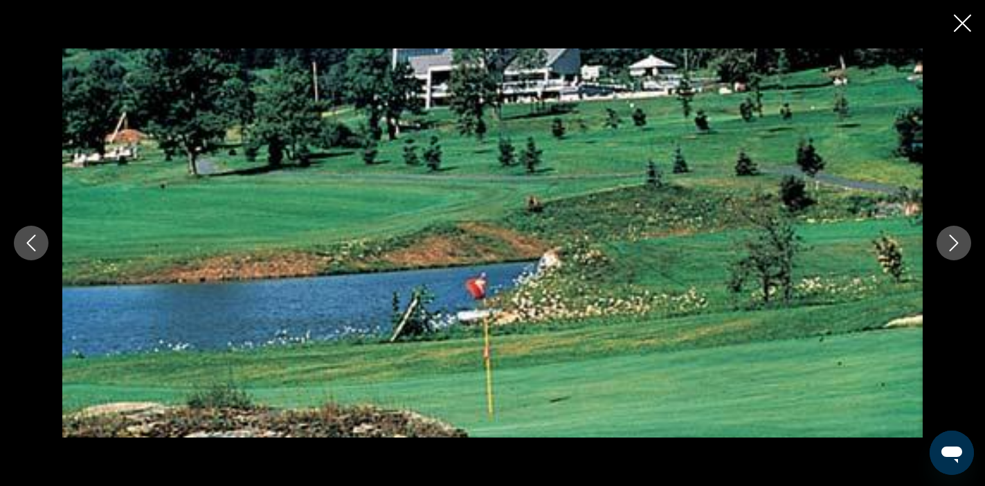
click at [963, 25] on icon "Close slideshow" at bounding box center [961, 23] width 17 height 17
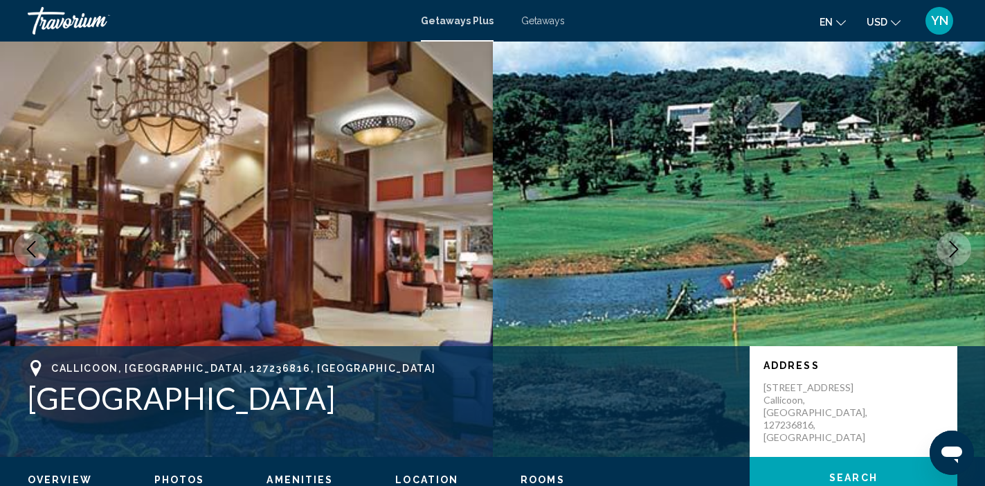
scroll to position [0, 0]
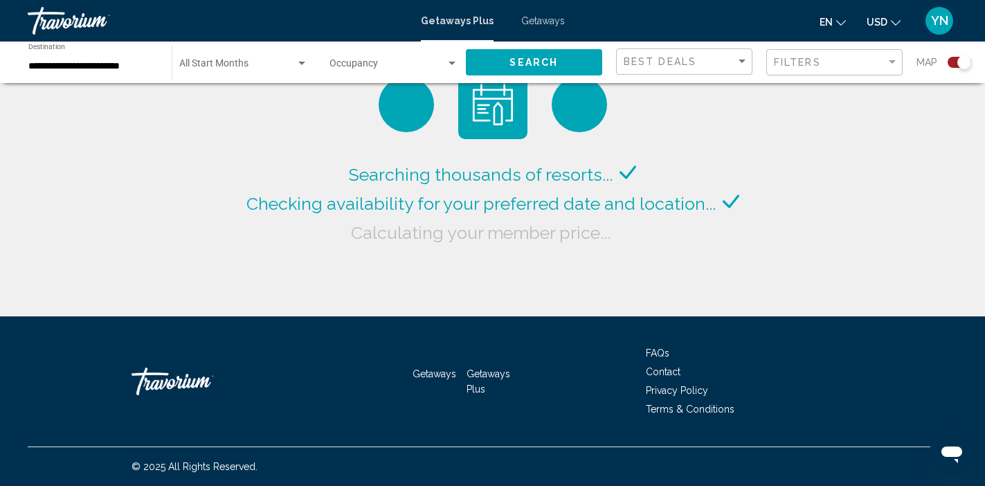
click at [48, 68] on input "**********" at bounding box center [92, 66] width 129 height 11
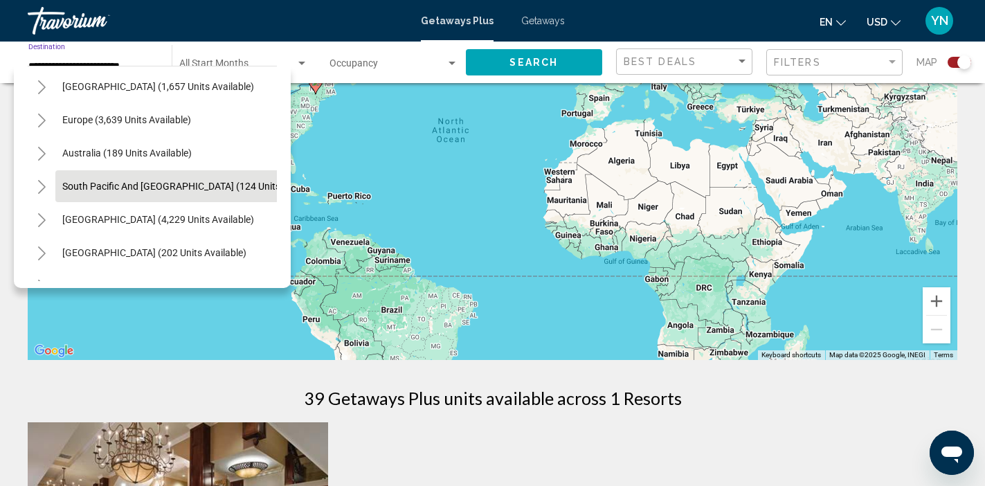
scroll to position [1484, 0]
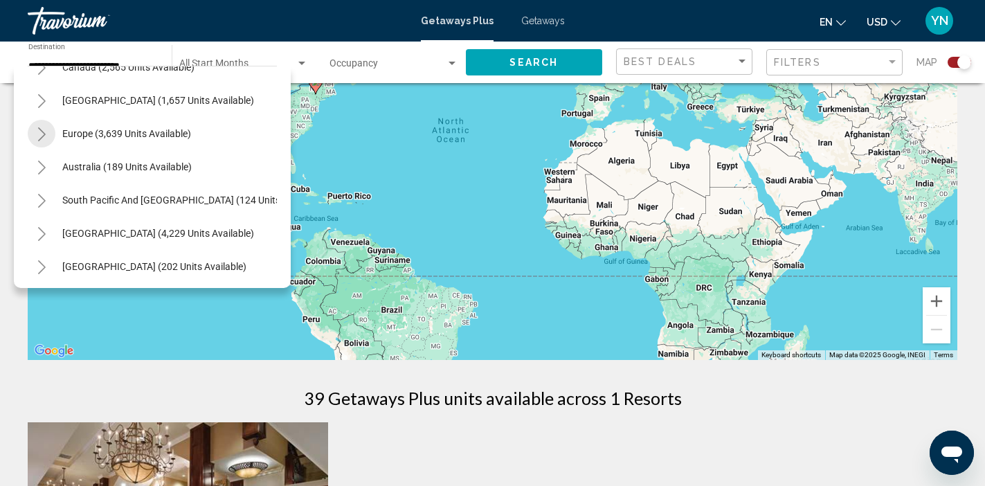
click at [47, 131] on button "Toggle Europe (3,639 units available)" at bounding box center [42, 134] width 28 height 28
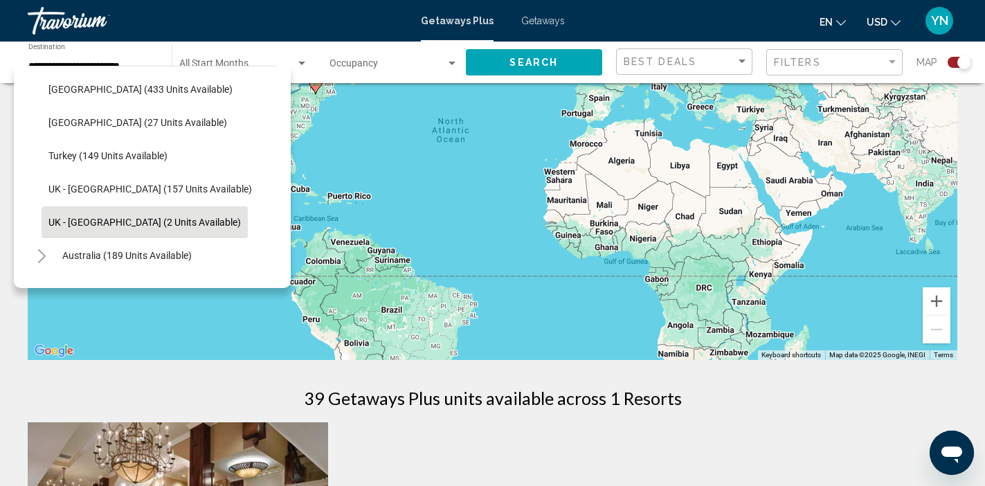
scroll to position [2009, 0]
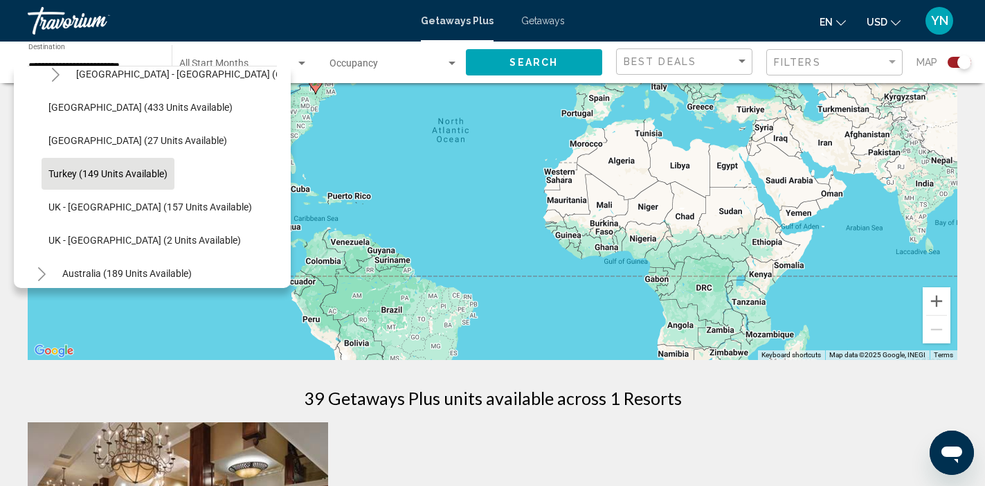
click at [110, 176] on span "Turkey (149 units available)" at bounding box center [107, 173] width 119 height 11
type input "**********"
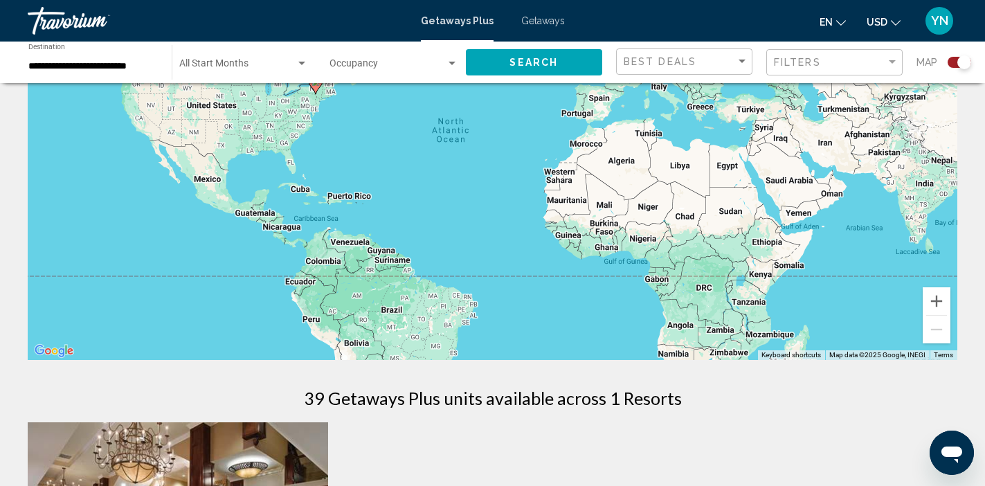
click at [300, 57] on div "Start Month All Start Months" at bounding box center [243, 63] width 129 height 38
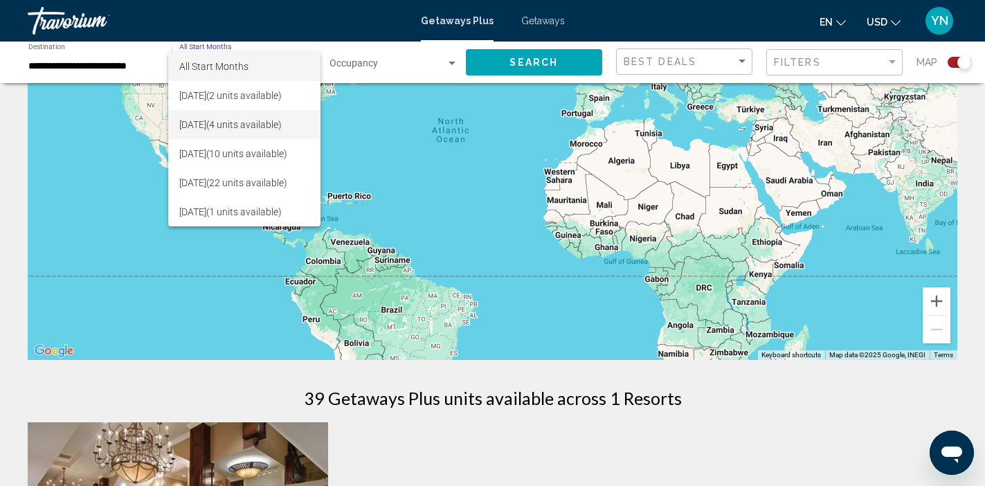
click at [262, 122] on span "September 2025 (4 units available)" at bounding box center [244, 124] width 130 height 29
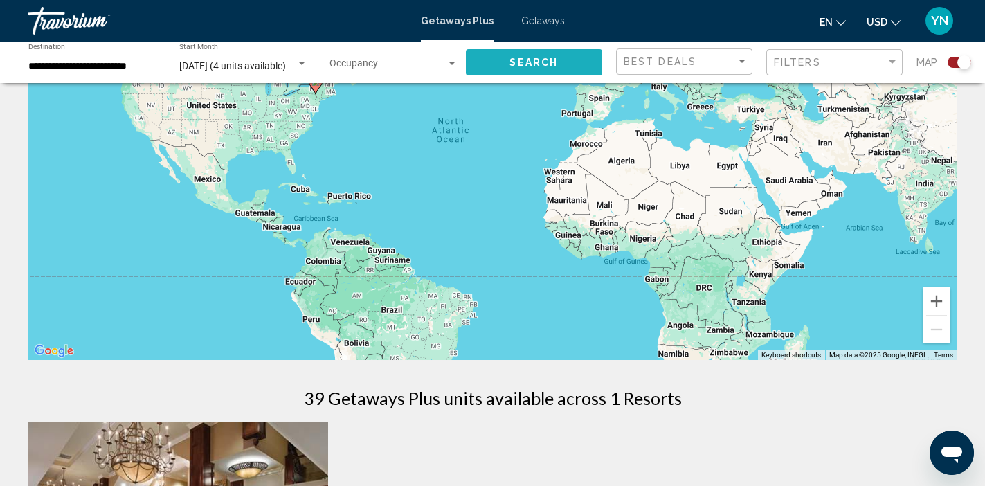
click at [513, 57] on span "Search" at bounding box center [533, 62] width 48 height 11
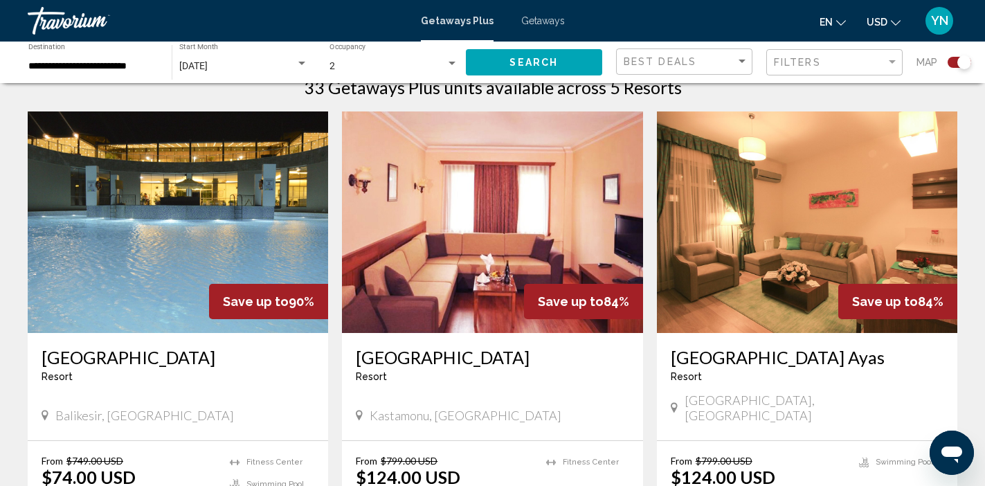
scroll to position [456, 0]
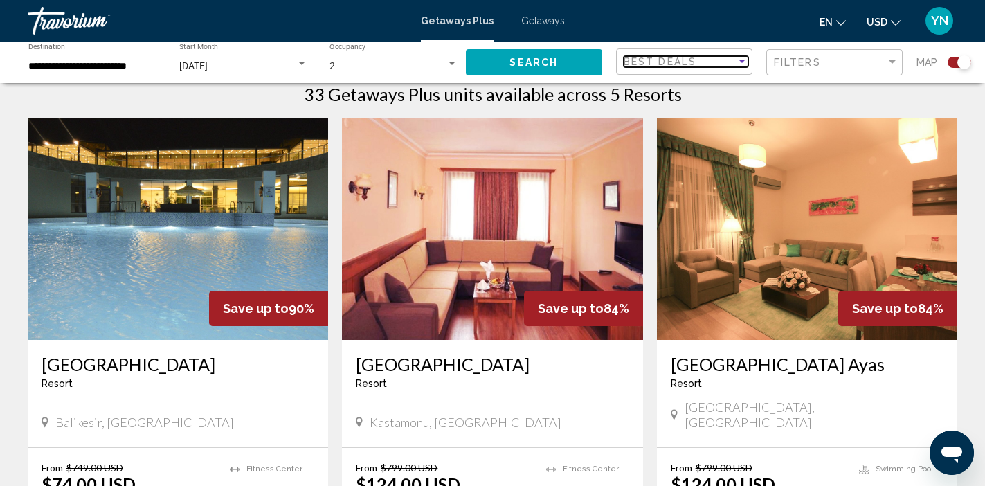
click at [740, 58] on div "Sort by" at bounding box center [741, 61] width 12 height 11
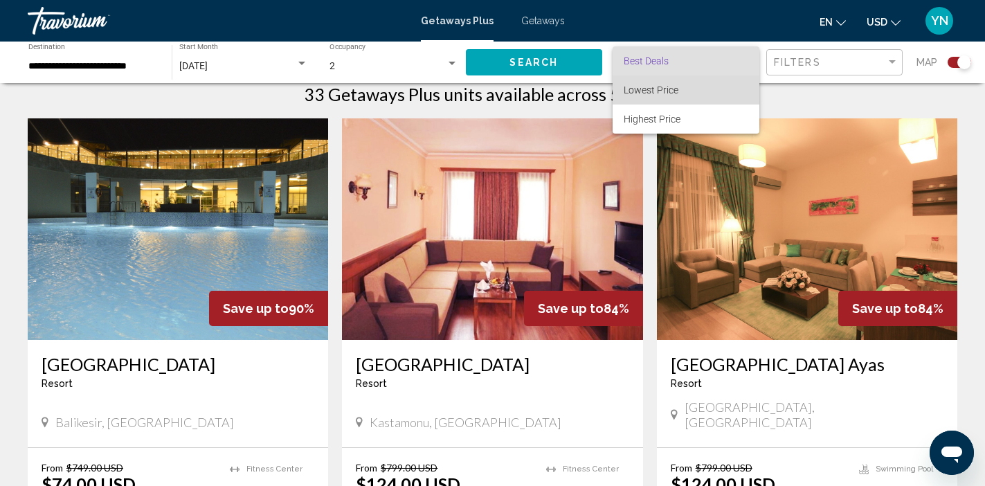
click at [675, 85] on span "Lowest Price" at bounding box center [650, 89] width 55 height 11
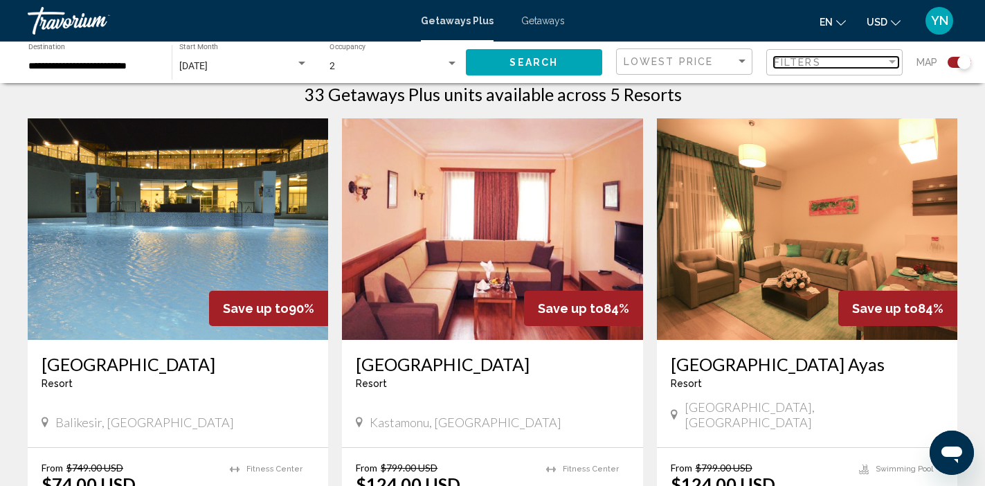
click at [888, 60] on div "Filter" at bounding box center [892, 62] width 12 height 11
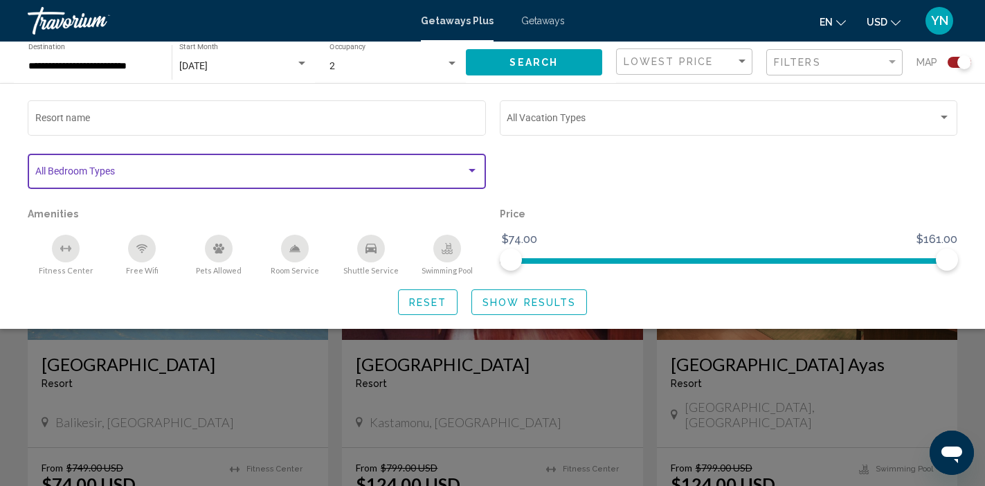
click at [473, 171] on div "Search widget" at bounding box center [471, 170] width 7 height 3
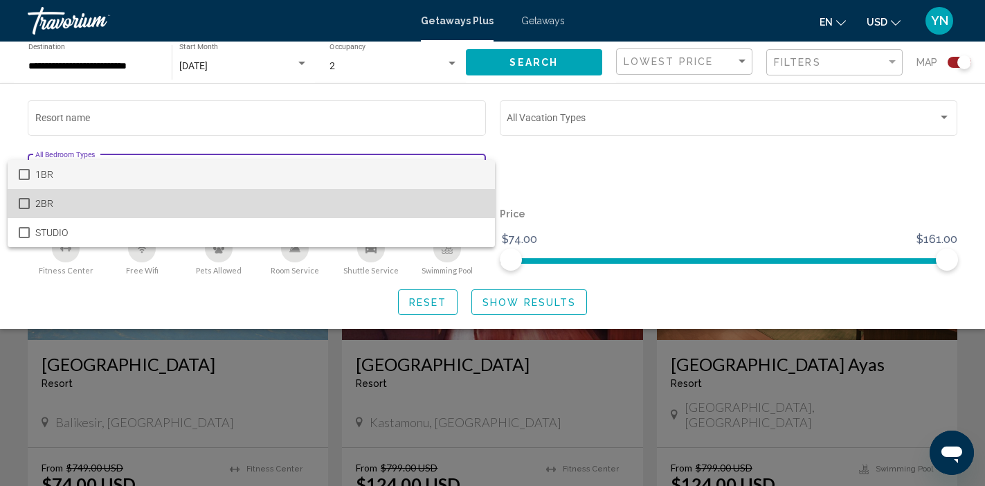
click at [290, 202] on span "2BR" at bounding box center [259, 203] width 449 height 29
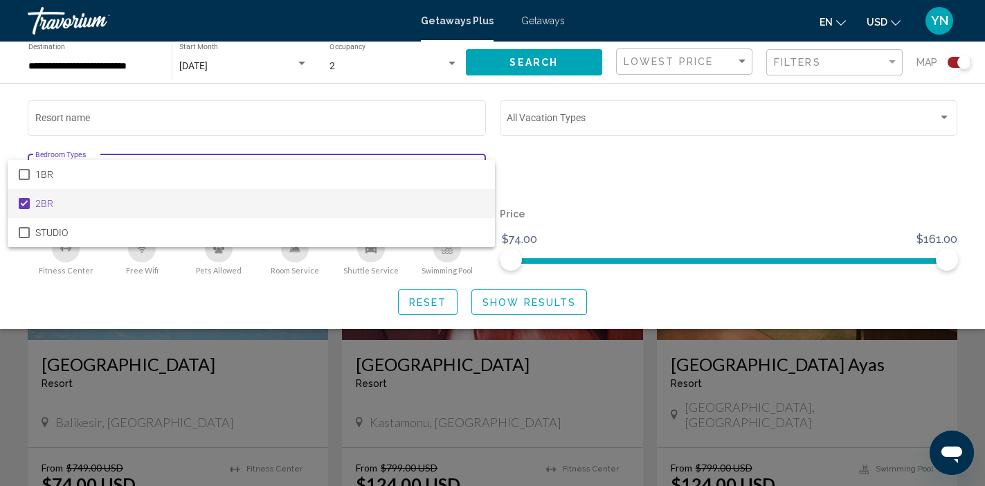
click at [941, 116] on div at bounding box center [492, 243] width 985 height 486
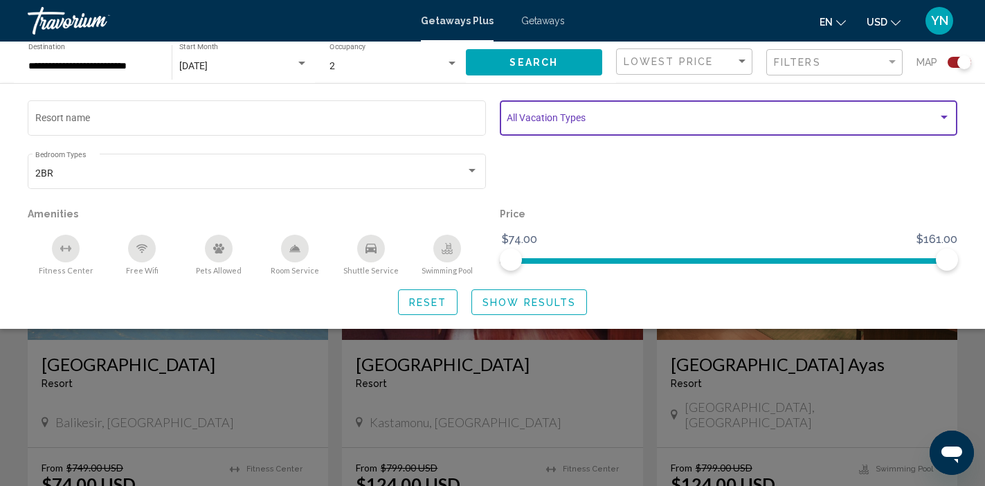
click at [944, 118] on div "Search widget" at bounding box center [943, 117] width 7 height 3
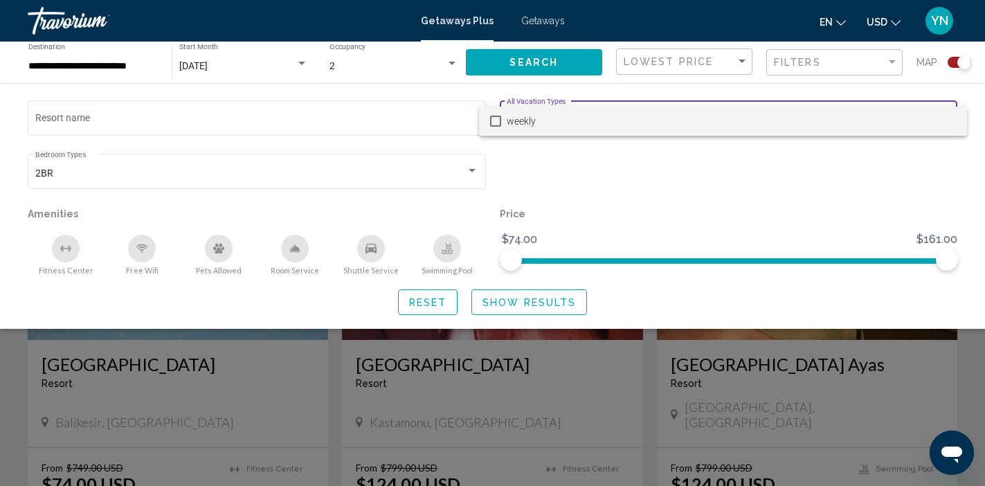
click at [499, 120] on mat-pseudo-checkbox at bounding box center [495, 121] width 11 height 11
click at [518, 302] on div at bounding box center [492, 243] width 985 height 486
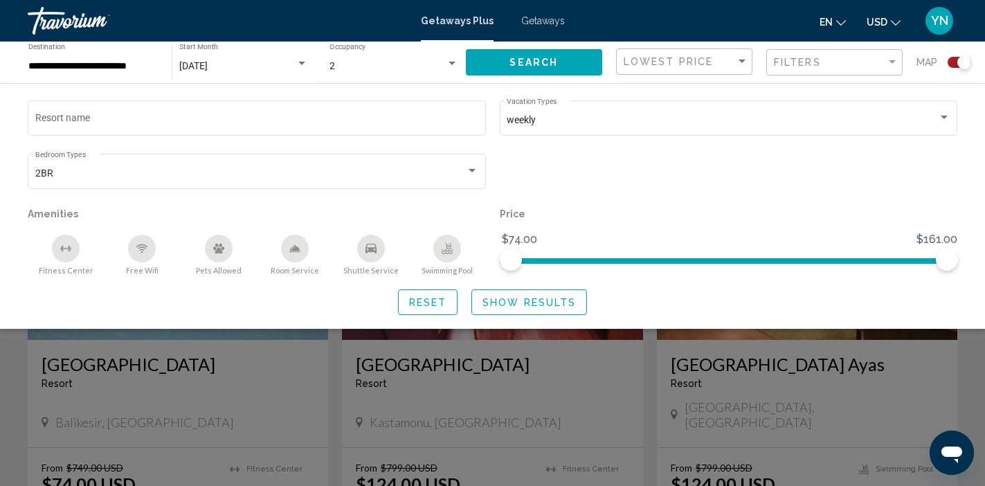
click at [450, 62] on div "Search widget" at bounding box center [452, 63] width 12 height 11
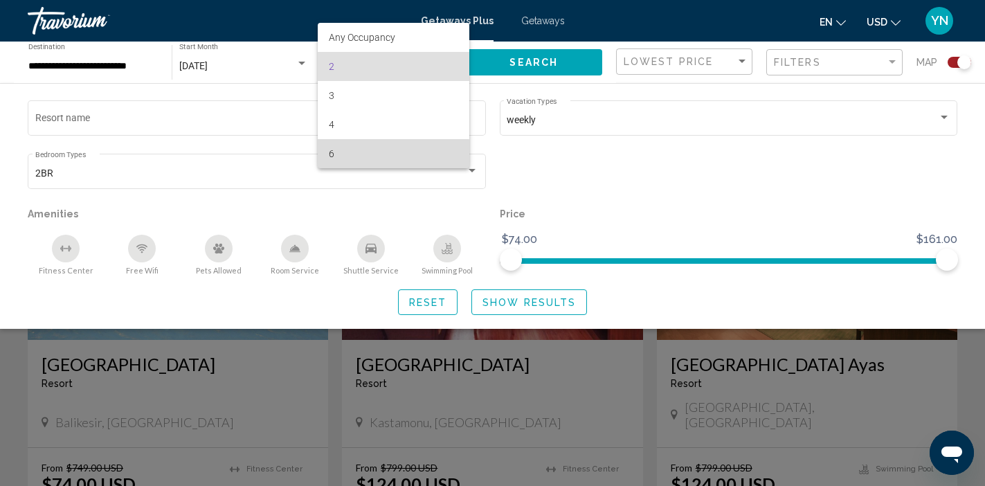
click at [387, 155] on span "6" at bounding box center [393, 153] width 129 height 29
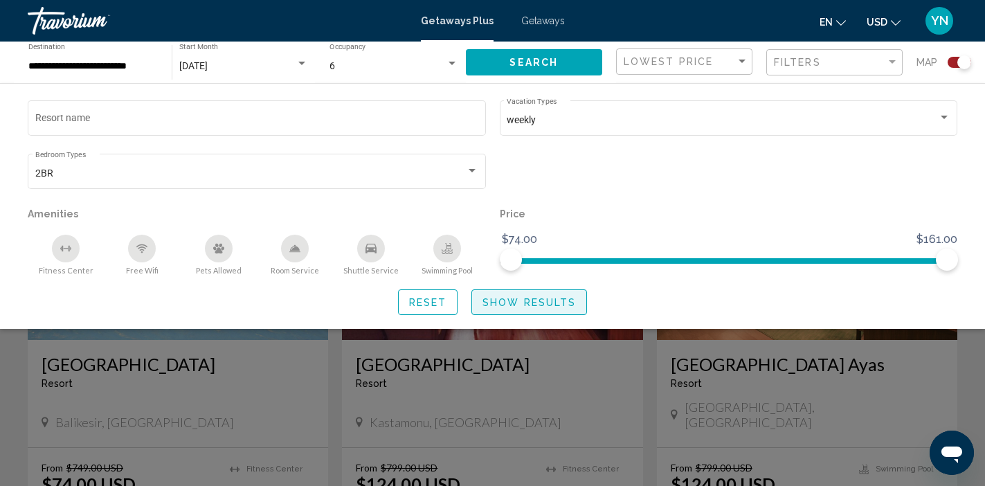
click at [518, 303] on span "Show Results" at bounding box center [528, 302] width 93 height 11
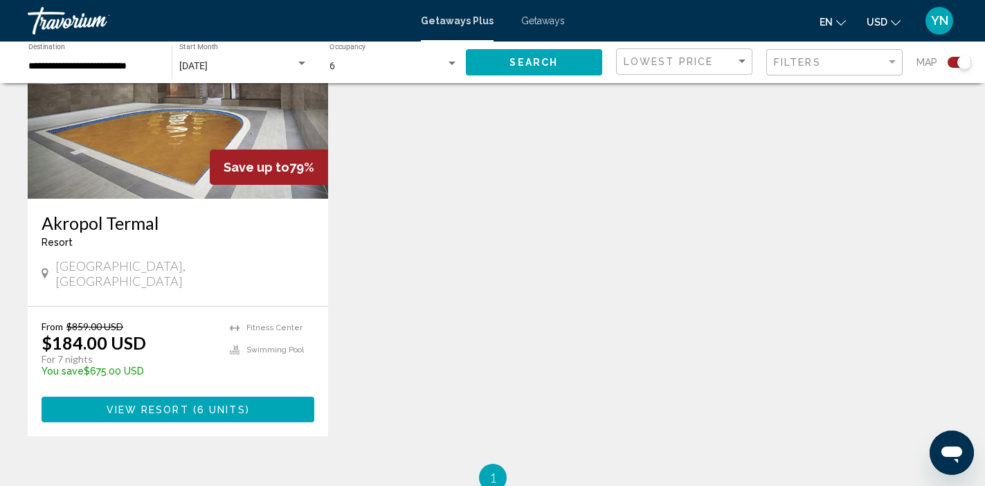
scroll to position [598, 0]
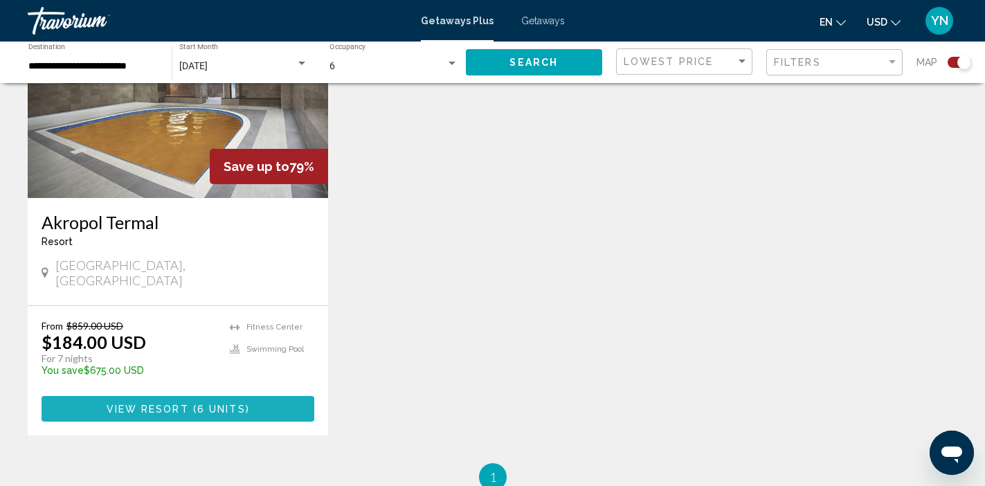
click at [199, 403] on span "6 units" at bounding box center [221, 408] width 48 height 11
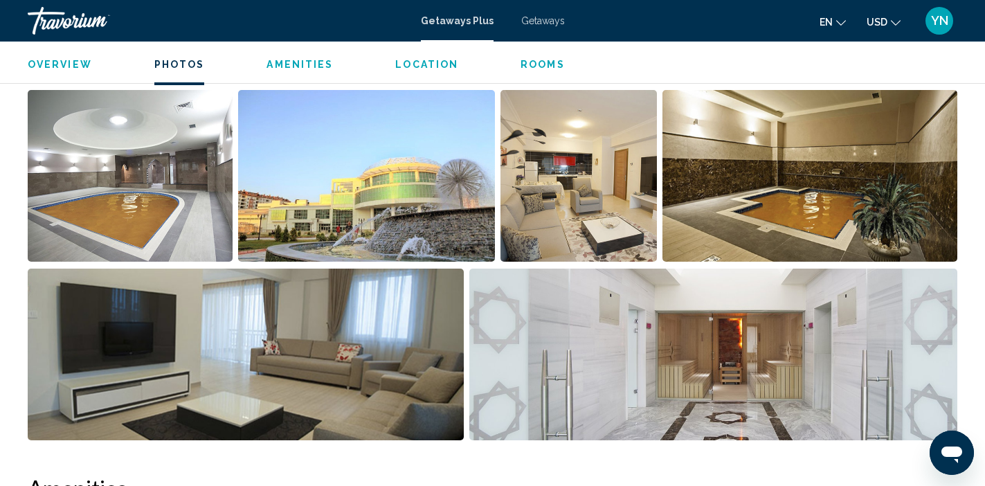
scroll to position [678, 0]
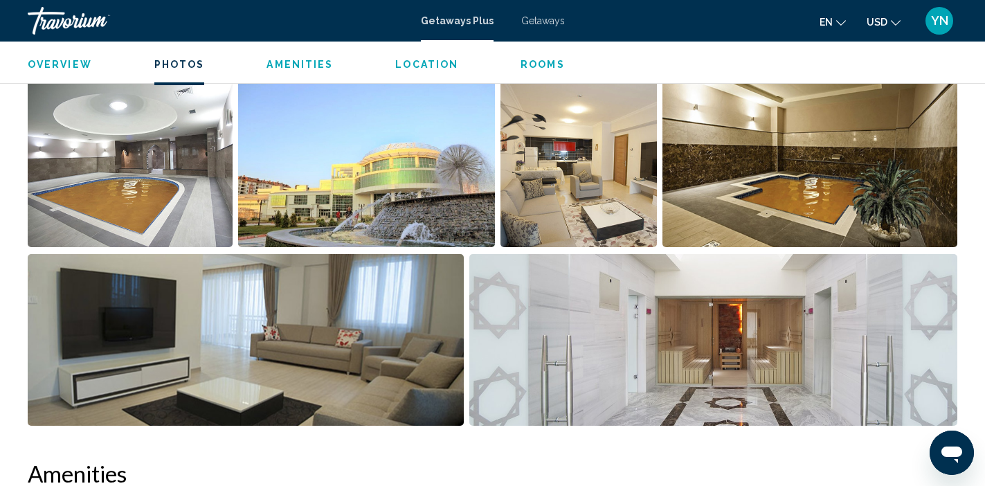
click at [262, 332] on img "Open full-screen image slider" at bounding box center [246, 340] width 436 height 172
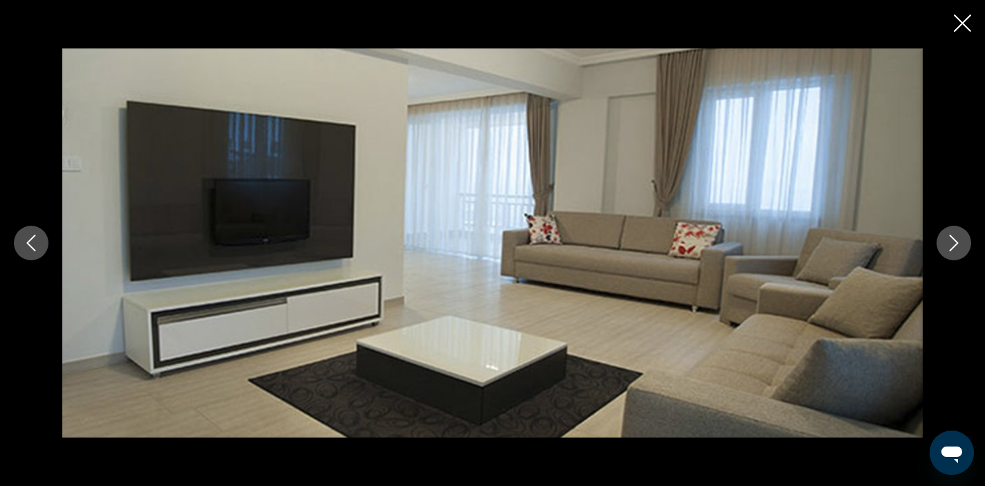
click at [958, 241] on icon "Next image" at bounding box center [953, 243] width 17 height 17
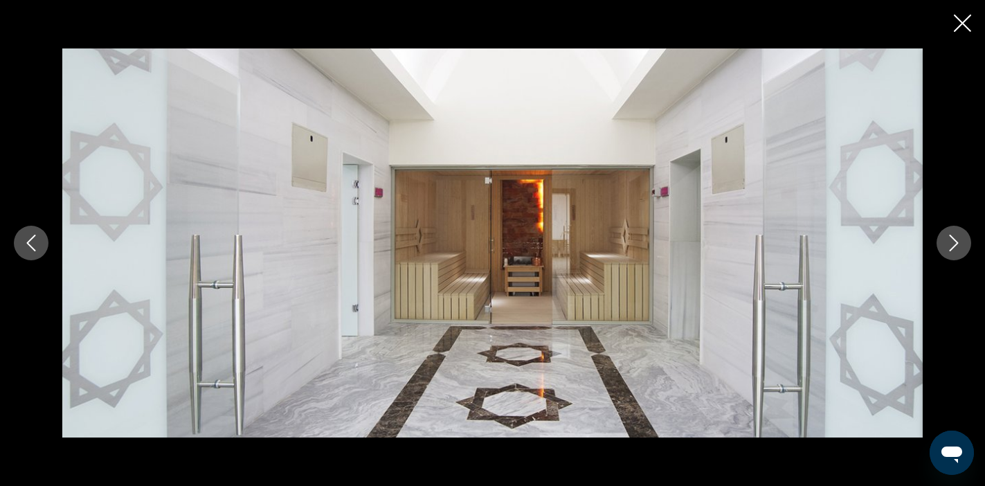
click at [958, 241] on icon "Next image" at bounding box center [953, 243] width 17 height 17
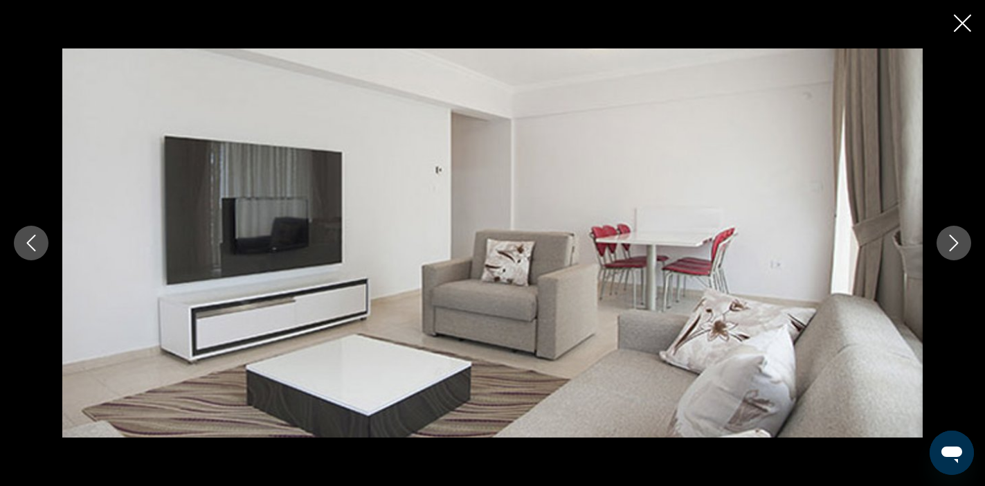
click at [958, 241] on icon "Next image" at bounding box center [953, 243] width 17 height 17
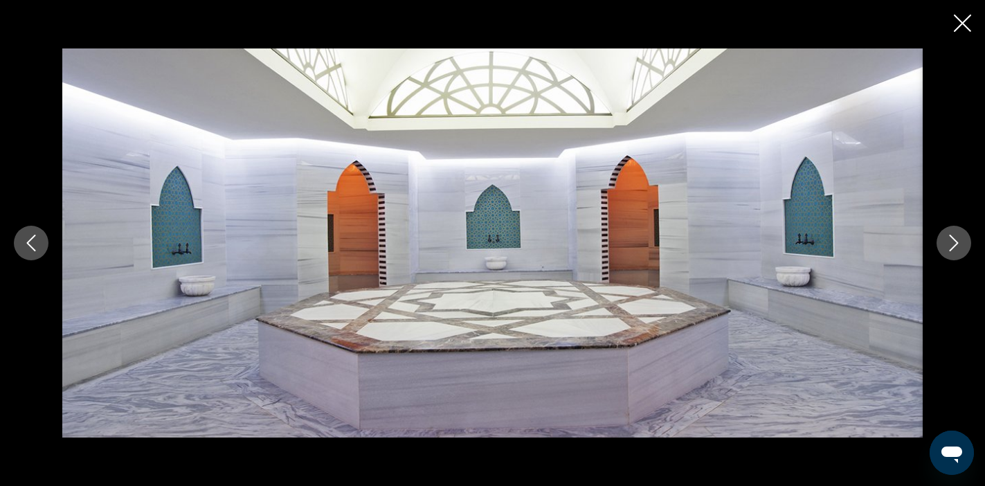
click at [958, 241] on icon "Next image" at bounding box center [953, 243] width 17 height 17
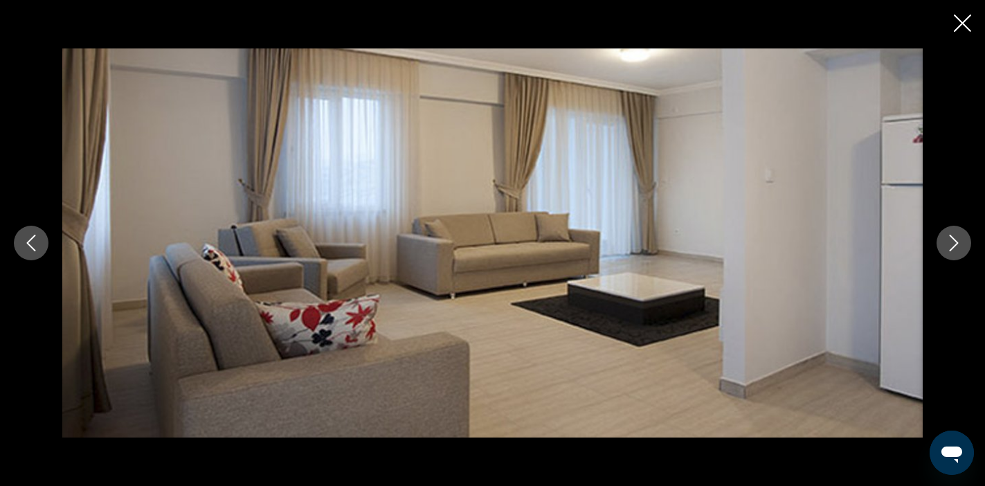
click at [958, 241] on icon "Next image" at bounding box center [953, 243] width 17 height 17
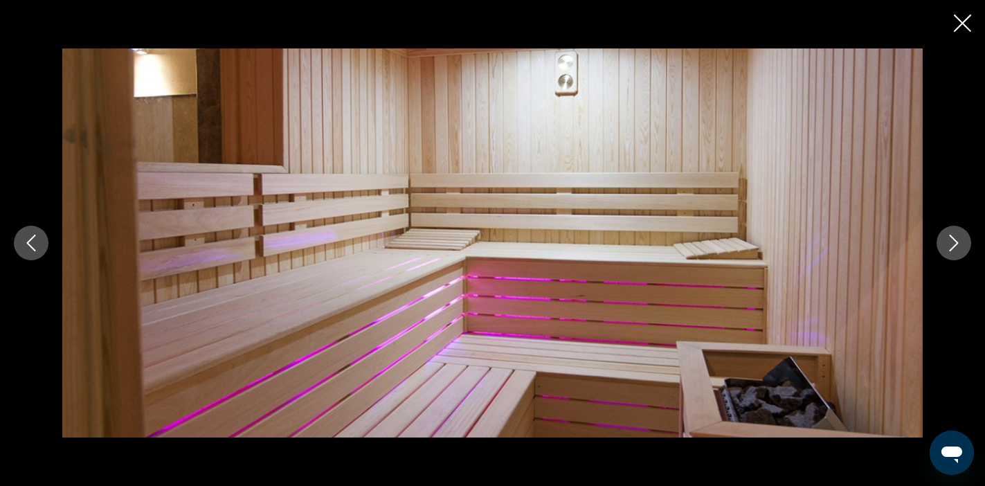
click at [958, 241] on icon "Next image" at bounding box center [953, 243] width 17 height 17
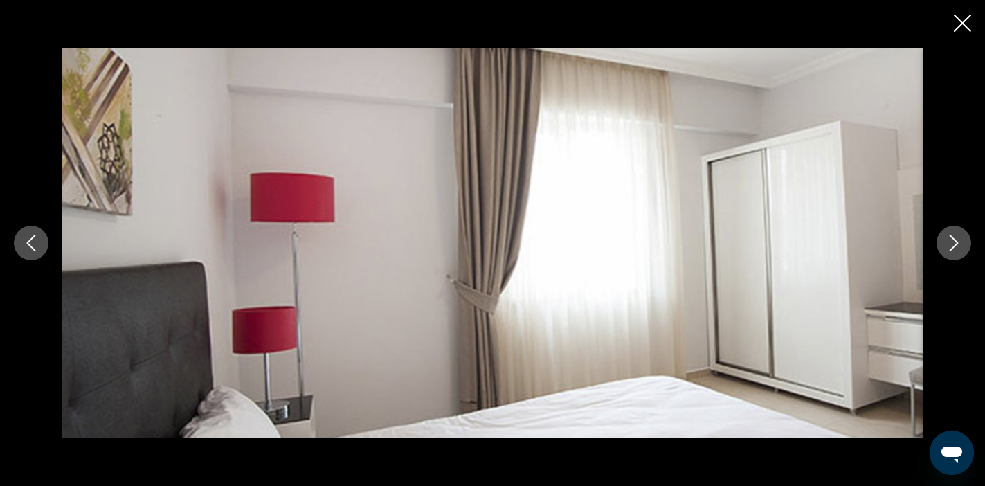
click at [958, 241] on icon "Next image" at bounding box center [953, 243] width 17 height 17
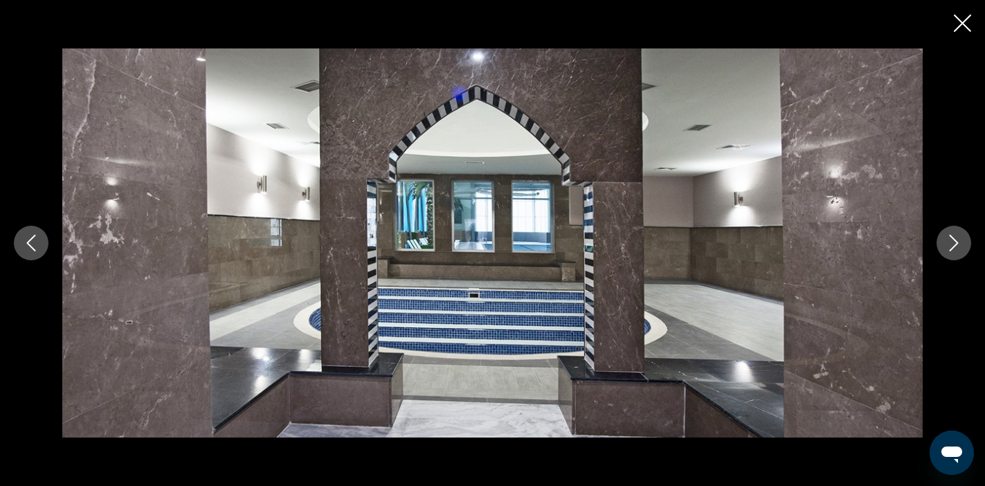
click at [958, 241] on icon "Next image" at bounding box center [953, 243] width 17 height 17
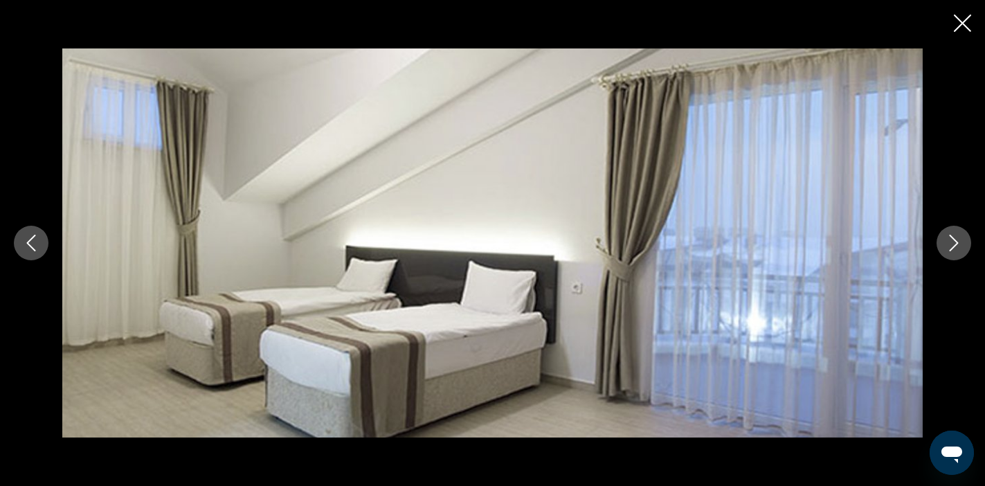
click at [958, 242] on icon "Next image" at bounding box center [953, 243] width 17 height 17
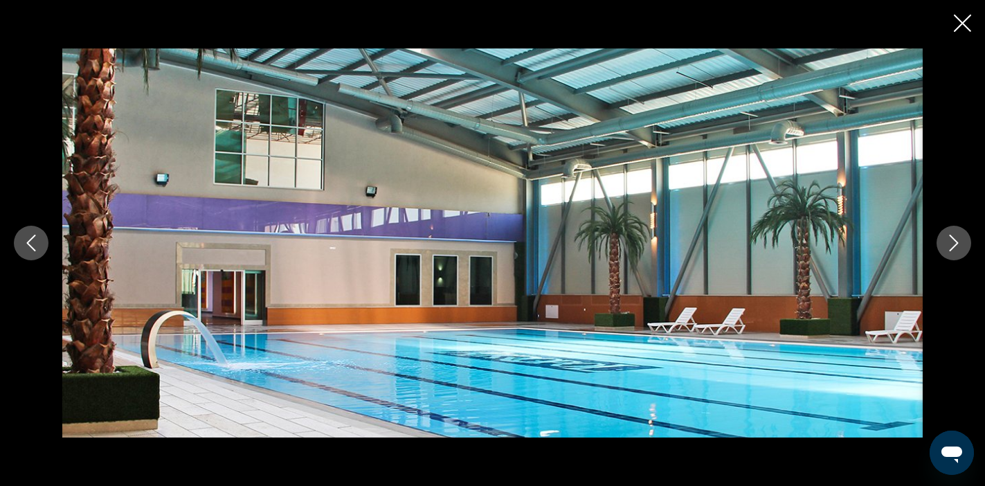
click at [958, 242] on icon "Next image" at bounding box center [953, 243] width 17 height 17
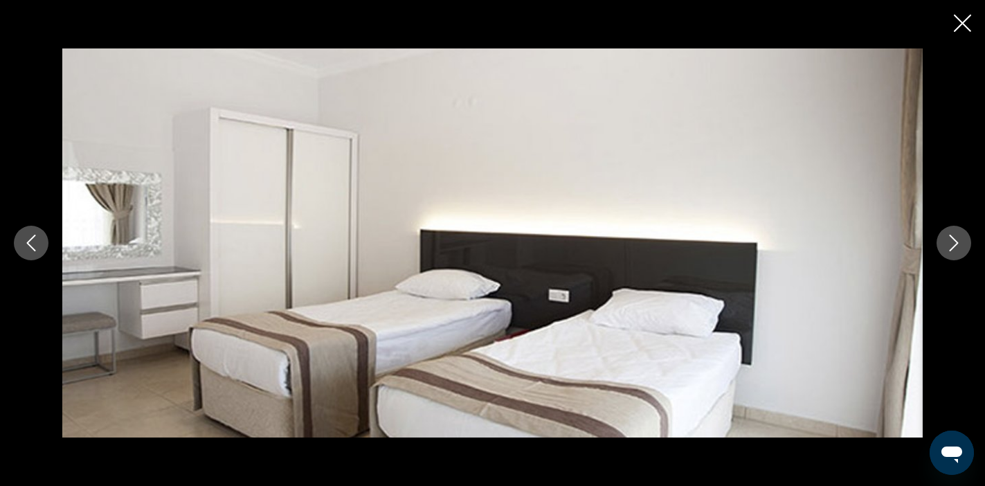
click at [958, 242] on icon "Next image" at bounding box center [953, 243] width 17 height 17
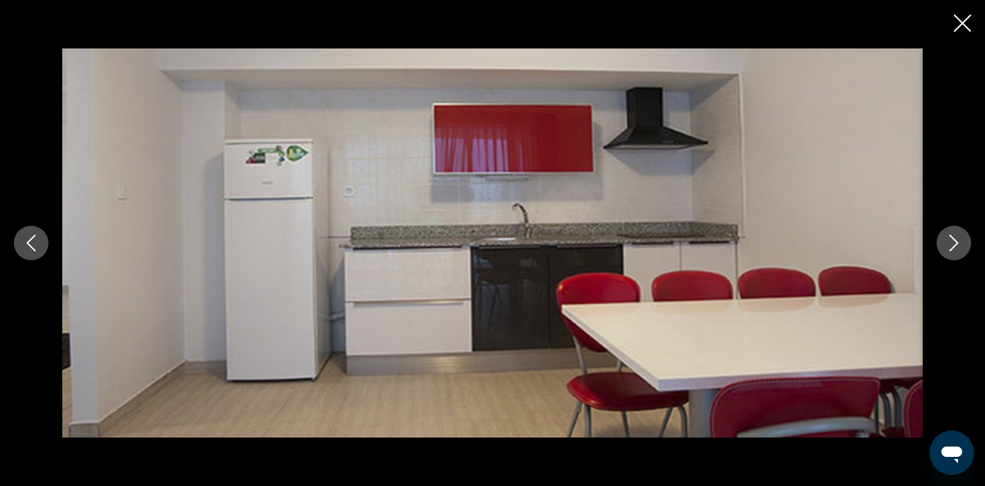
click at [958, 242] on icon "Next image" at bounding box center [953, 243] width 17 height 17
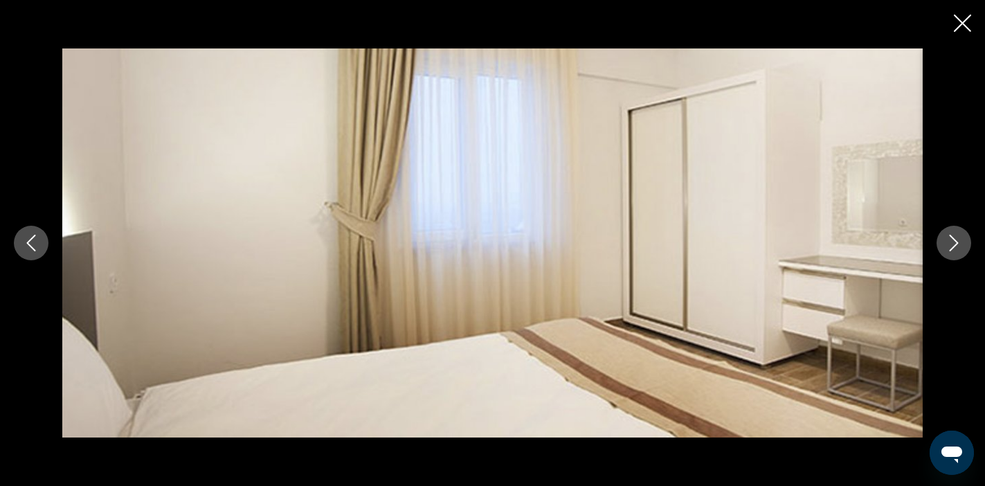
click at [958, 242] on icon "Next image" at bounding box center [953, 243] width 17 height 17
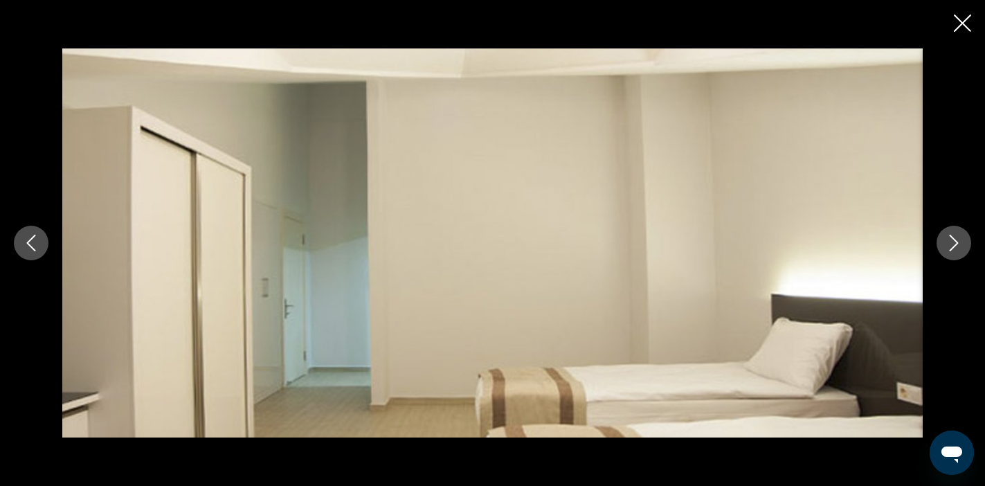
click at [958, 242] on icon "Next image" at bounding box center [953, 243] width 17 height 17
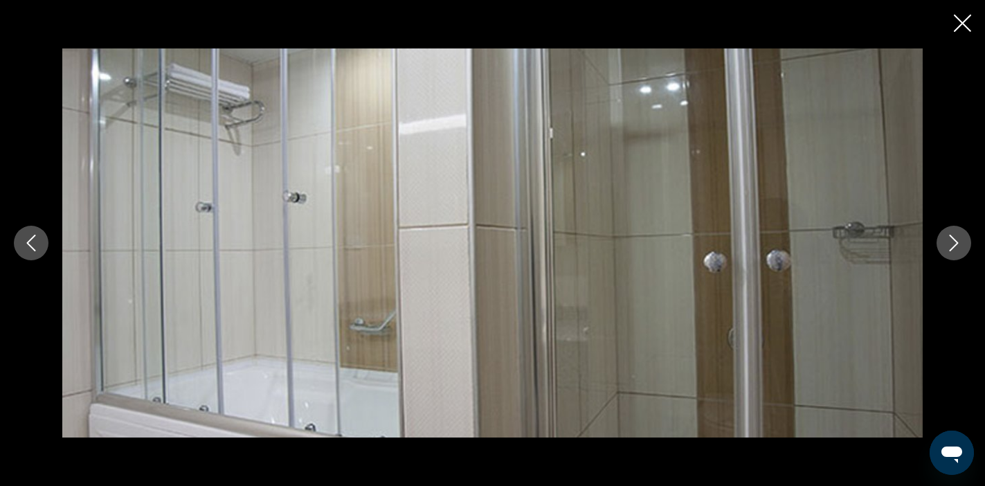
click at [958, 242] on icon "Next image" at bounding box center [953, 243] width 17 height 17
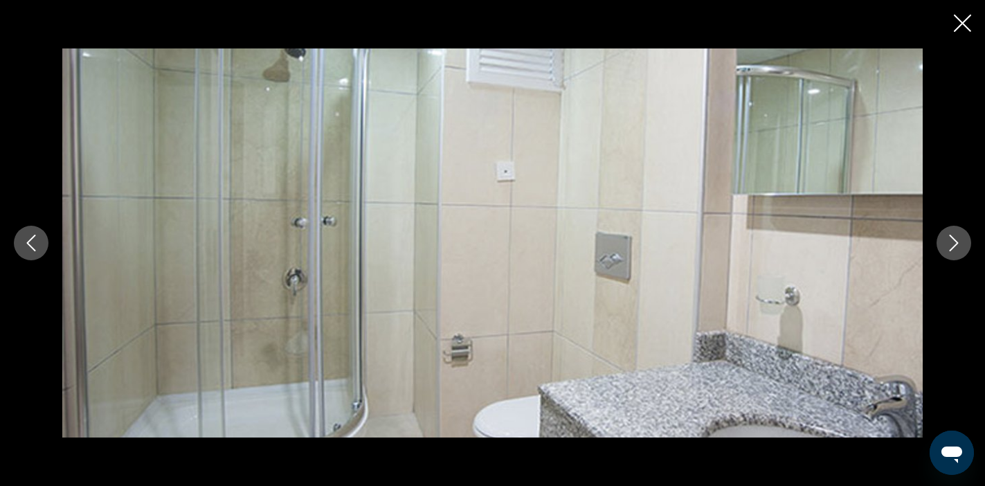
click at [958, 242] on icon "Next image" at bounding box center [953, 243] width 17 height 17
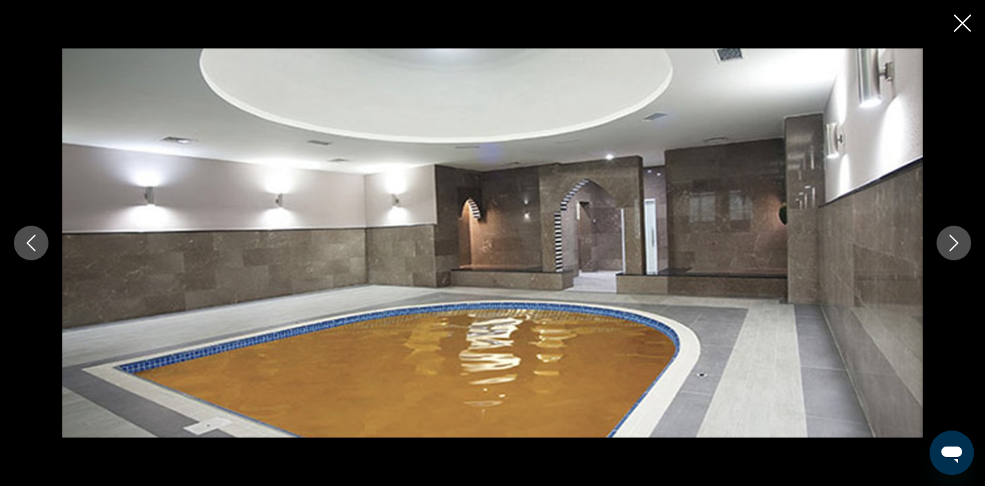
click at [958, 242] on icon "Next image" at bounding box center [953, 243] width 17 height 17
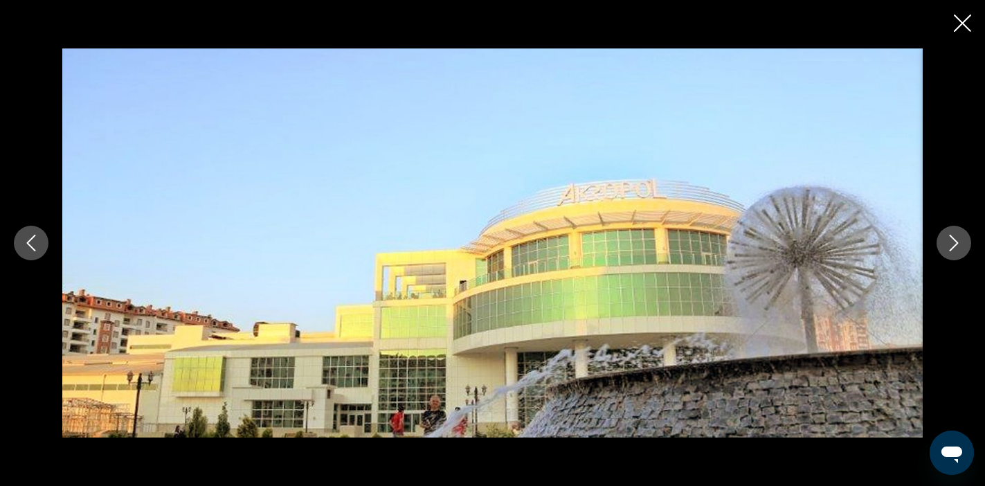
click at [958, 242] on icon "Next image" at bounding box center [953, 243] width 17 height 17
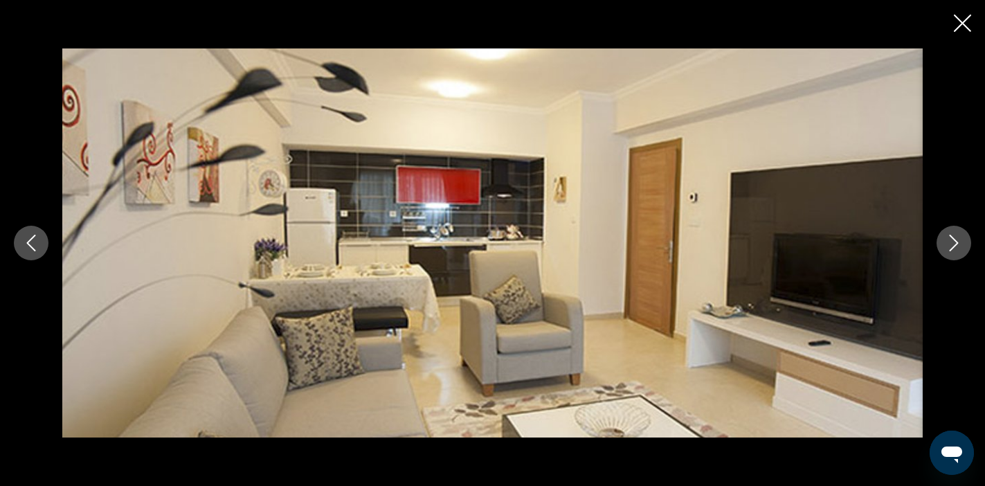
click at [958, 242] on icon "Next image" at bounding box center [953, 243] width 17 height 17
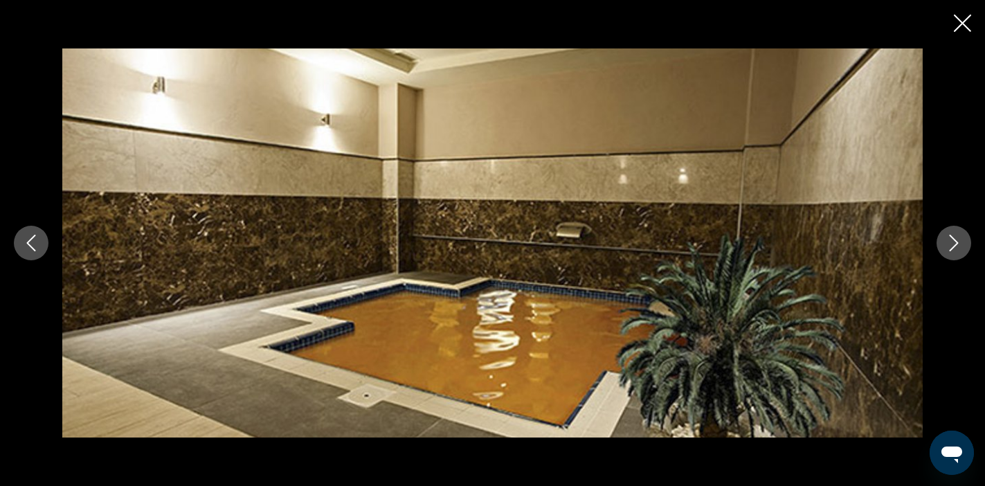
click at [958, 242] on icon "Next image" at bounding box center [953, 243] width 17 height 17
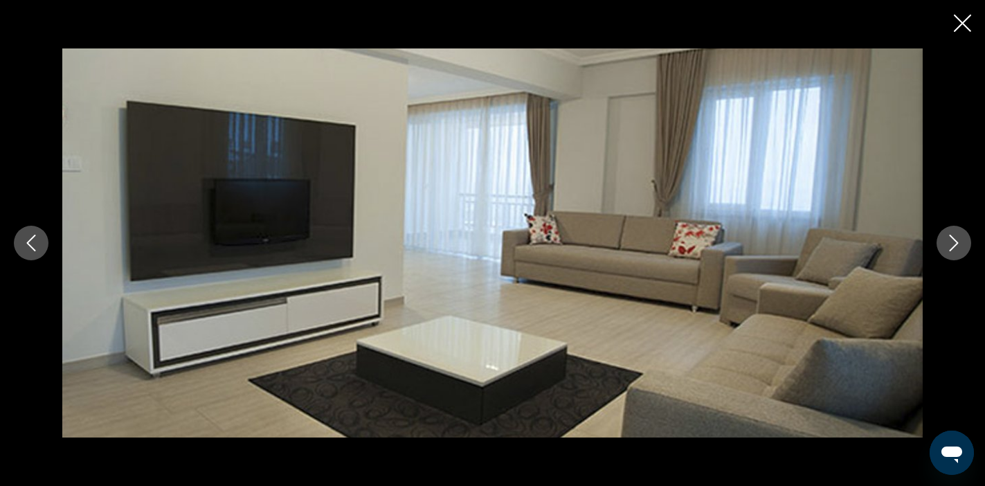
click at [958, 242] on icon "Next image" at bounding box center [953, 243] width 17 height 17
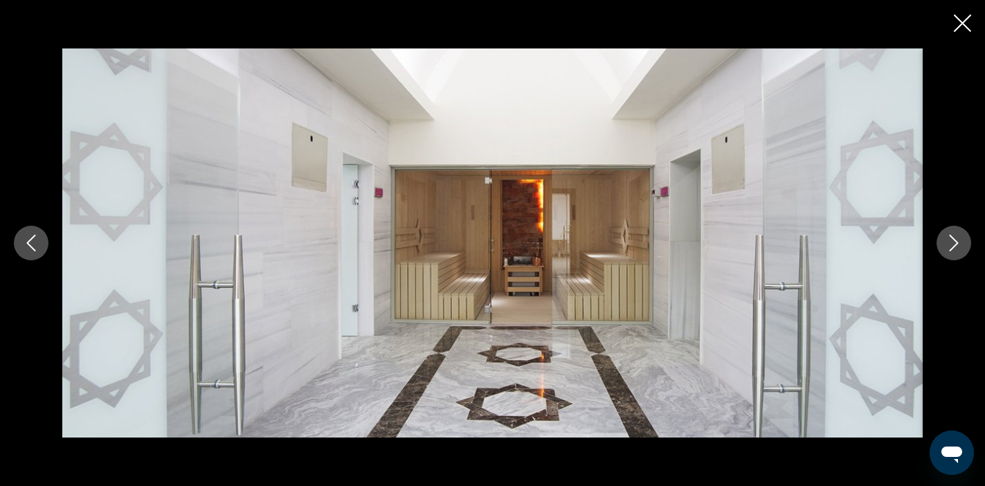
click at [958, 242] on icon "Next image" at bounding box center [953, 243] width 17 height 17
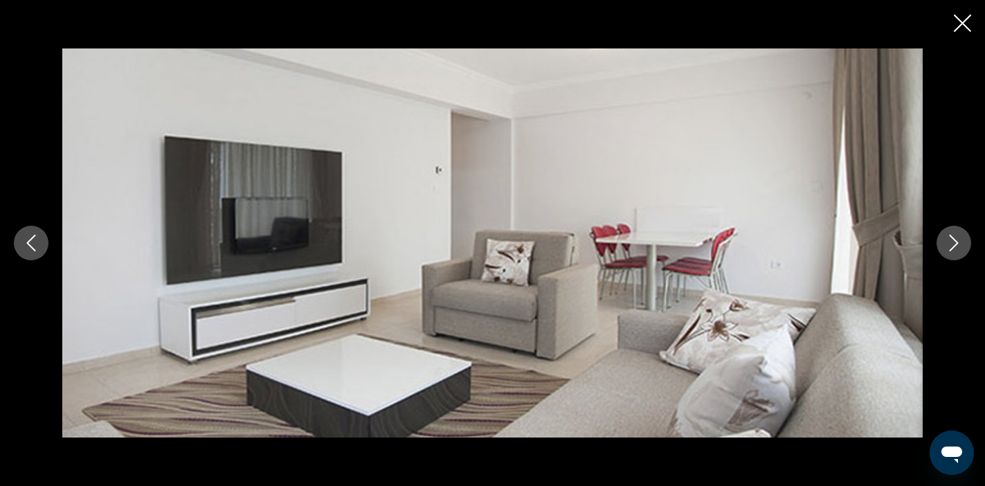
click at [958, 242] on icon "Next image" at bounding box center [953, 243] width 17 height 17
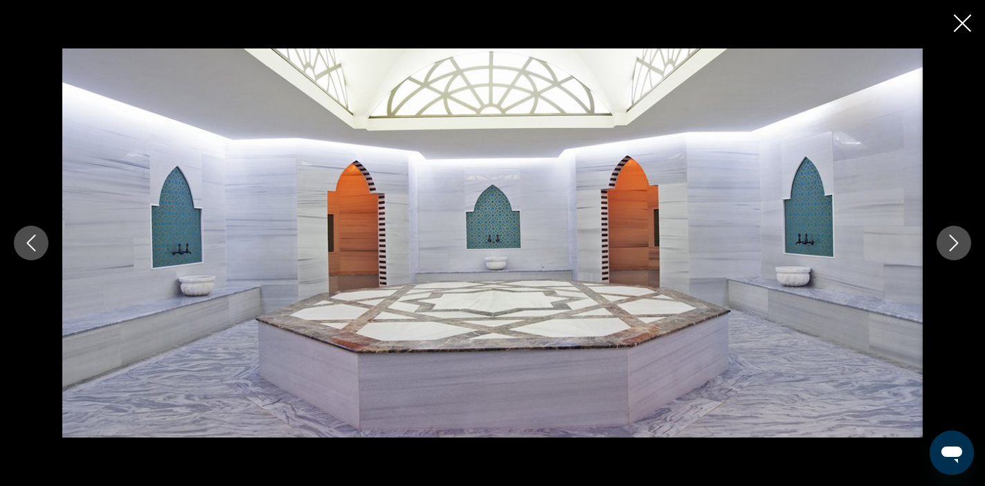
click at [958, 242] on icon "Next image" at bounding box center [953, 243] width 17 height 17
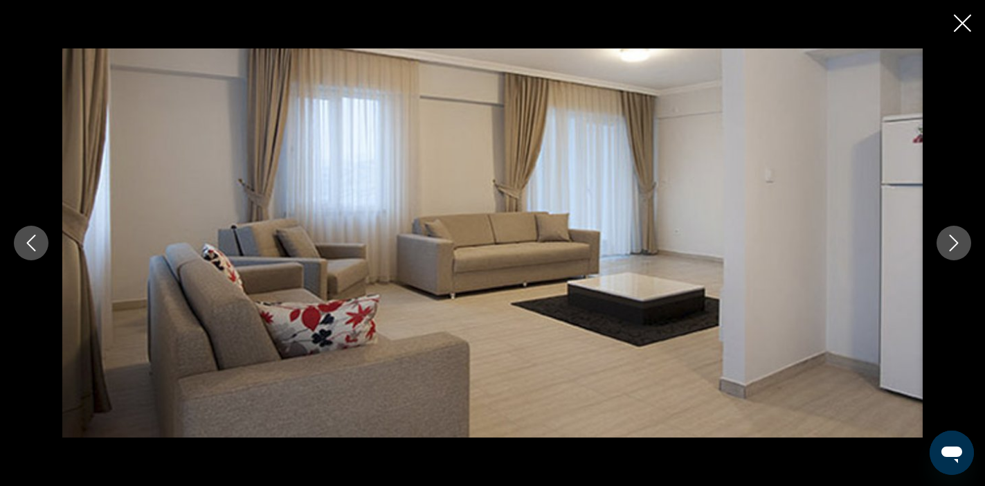
click at [958, 242] on icon "Next image" at bounding box center [953, 243] width 17 height 17
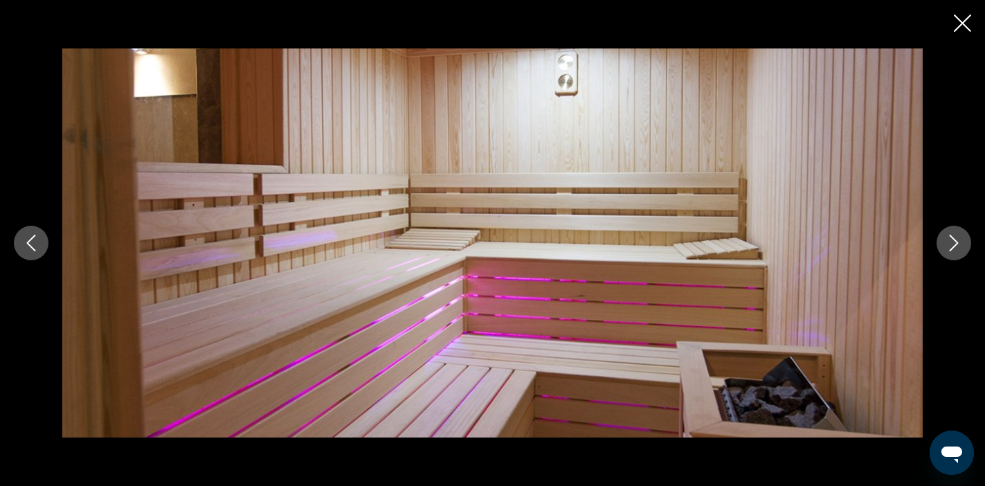
click at [958, 242] on icon "Next image" at bounding box center [953, 243] width 17 height 17
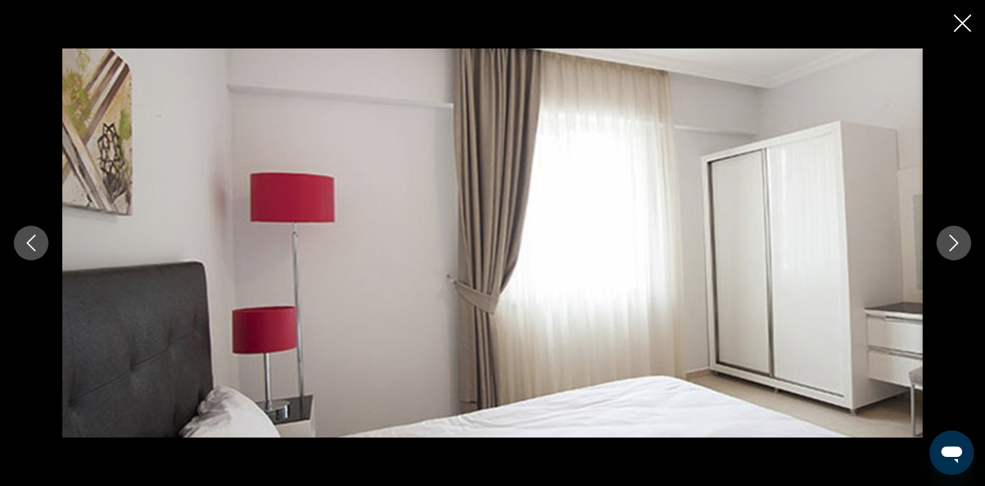
click at [958, 242] on icon "Next image" at bounding box center [953, 243] width 17 height 17
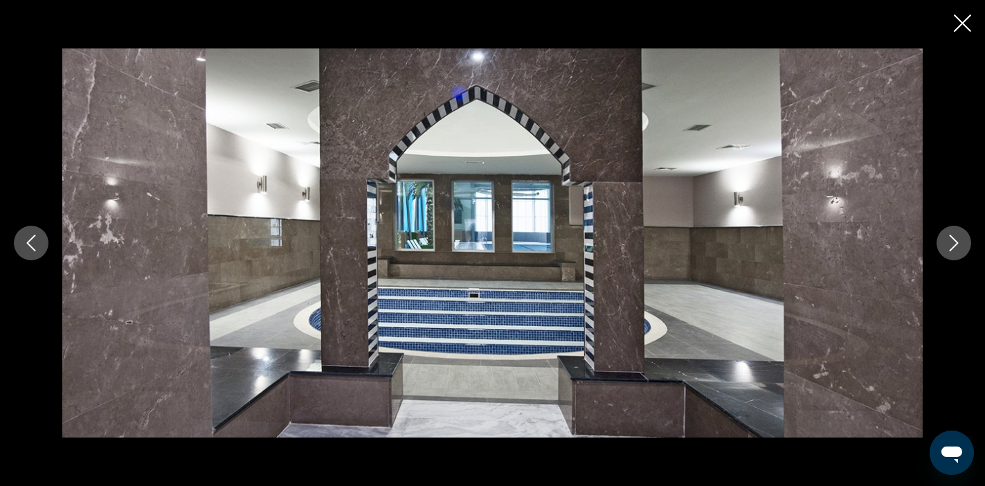
click at [962, 27] on icon "Close slideshow" at bounding box center [961, 23] width 17 height 17
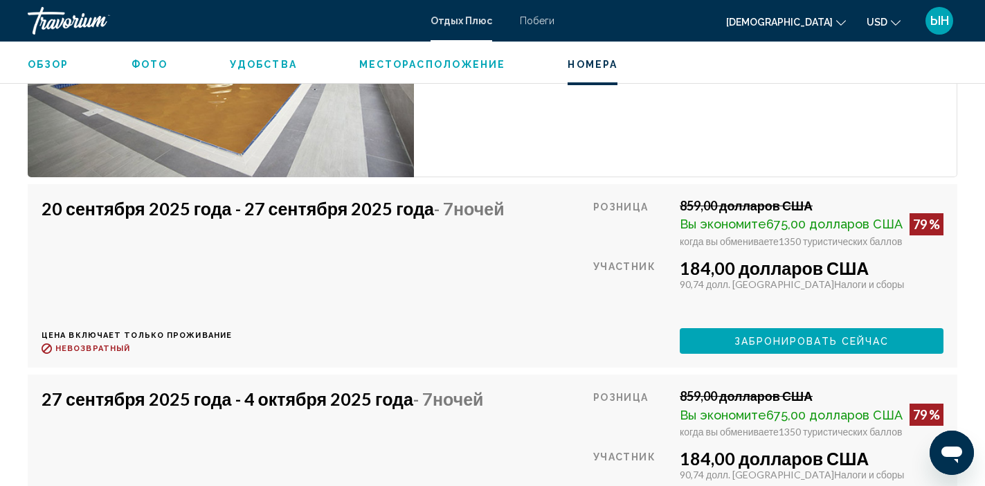
scroll to position [2397, 0]
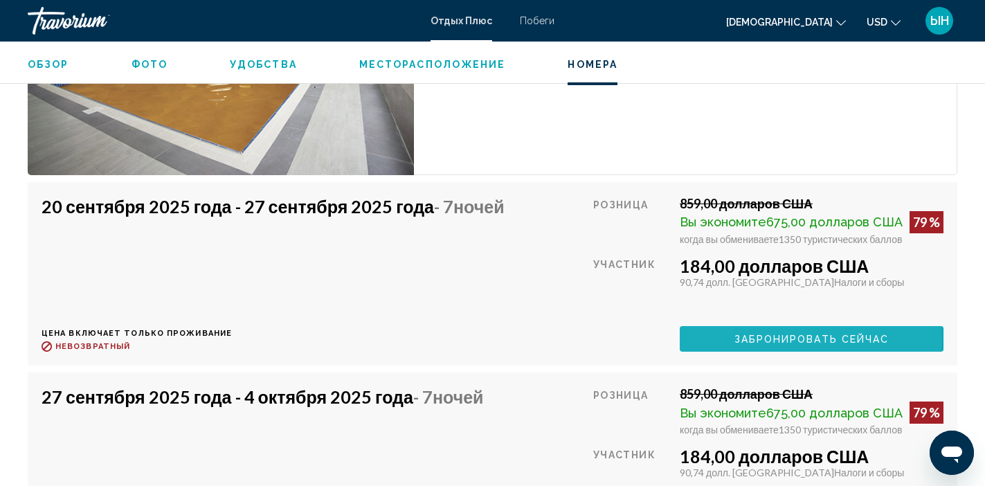
click at [746, 333] on span "ЗАБРОНИРОВАТЬ СЕЙЧАС" at bounding box center [811, 338] width 155 height 11
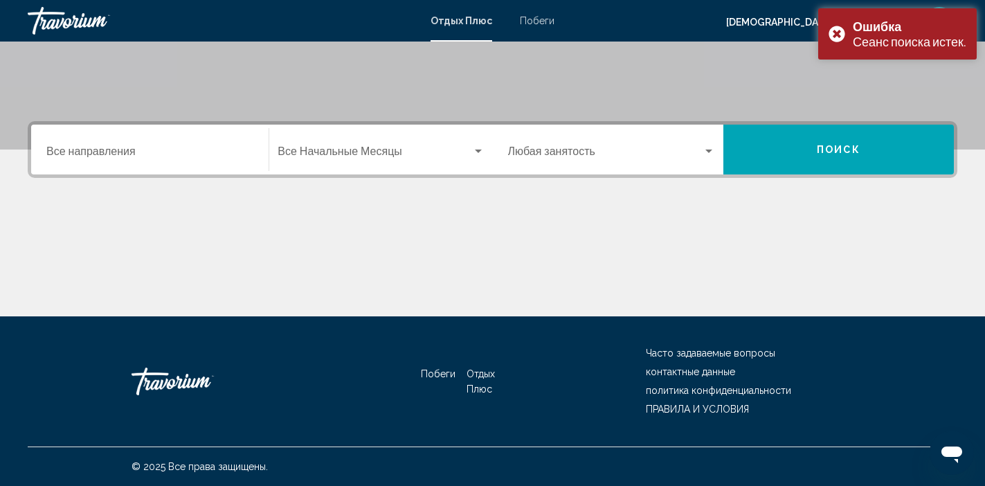
scroll to position [266, 0]
